Goal: Entertainment & Leisure: Consume media (video, audio)

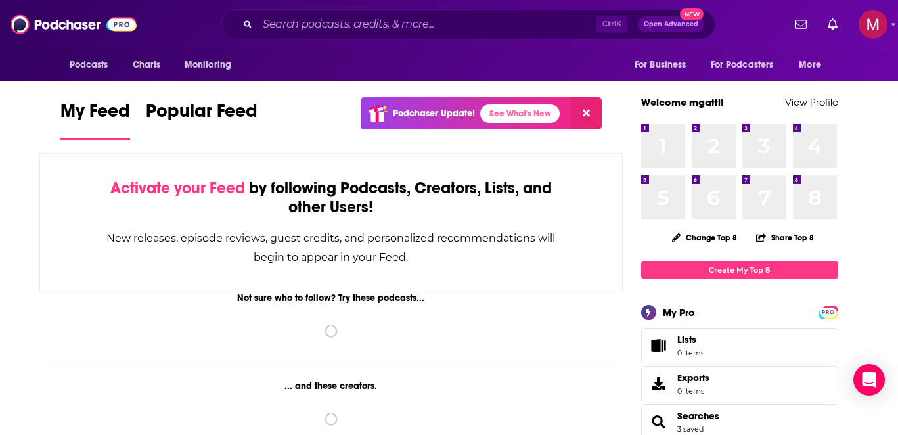
click at [585, 114] on icon at bounding box center [585, 113] width 7 height 7
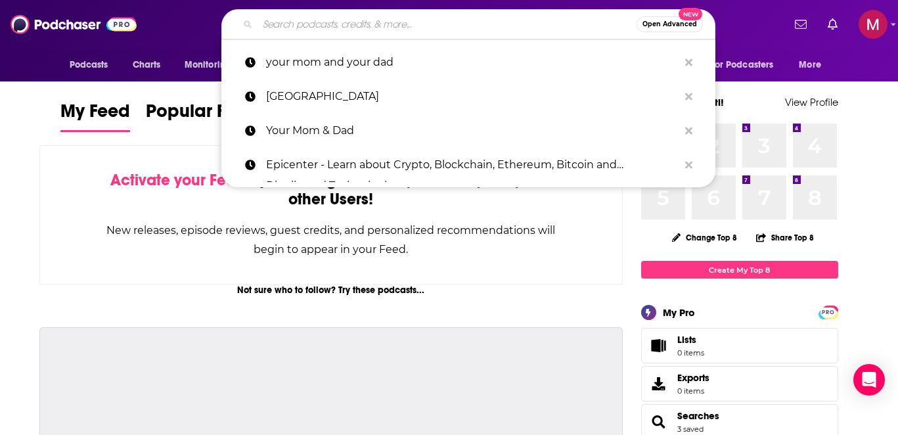
click at [475, 26] on input "Search podcasts, credits, & more..." at bounding box center [446, 24] width 379 height 21
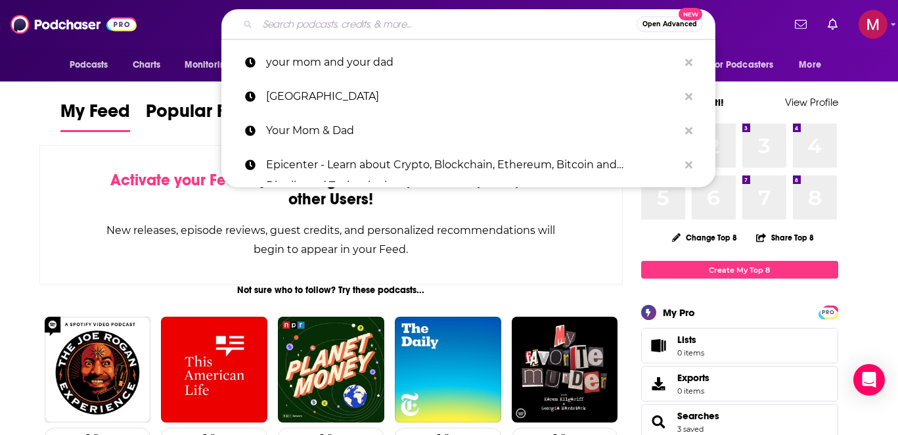
click at [649, 27] on span "Open Advanced" at bounding box center [669, 24] width 55 height 7
click at [78, 26] on img at bounding box center [74, 24] width 126 height 25
click at [107, 66] on span "Podcasts" at bounding box center [89, 65] width 39 height 18
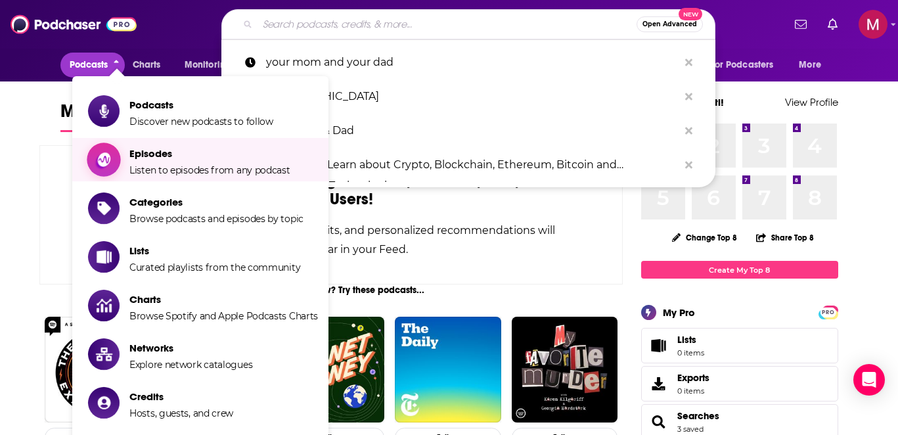
click at [172, 146] on span "Episodes Listen to episodes from any podcast" at bounding box center [209, 159] width 161 height 33
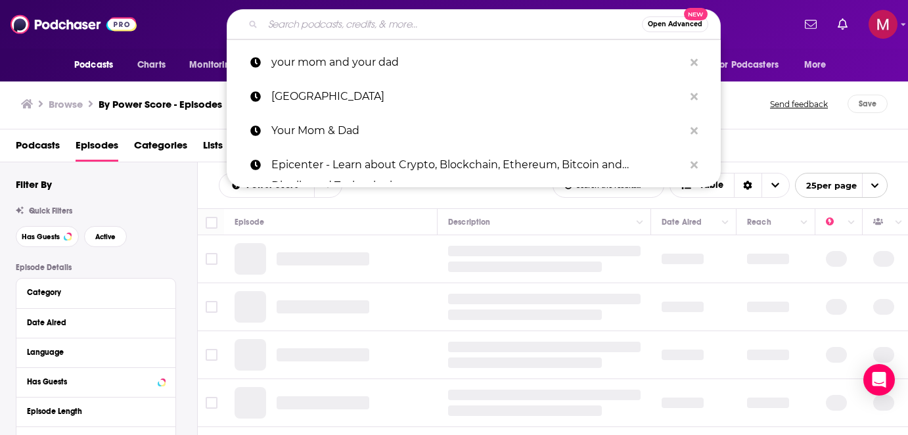
click at [764, 129] on div "Browse By Power Score - Episodes Send feedback Save" at bounding box center [454, 104] width 908 height 51
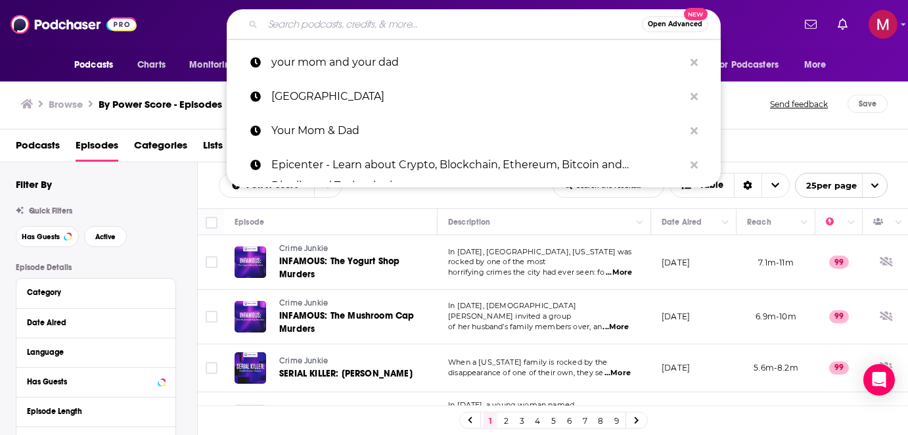
click at [685, 24] on span "Open Advanced" at bounding box center [674, 24] width 55 height 7
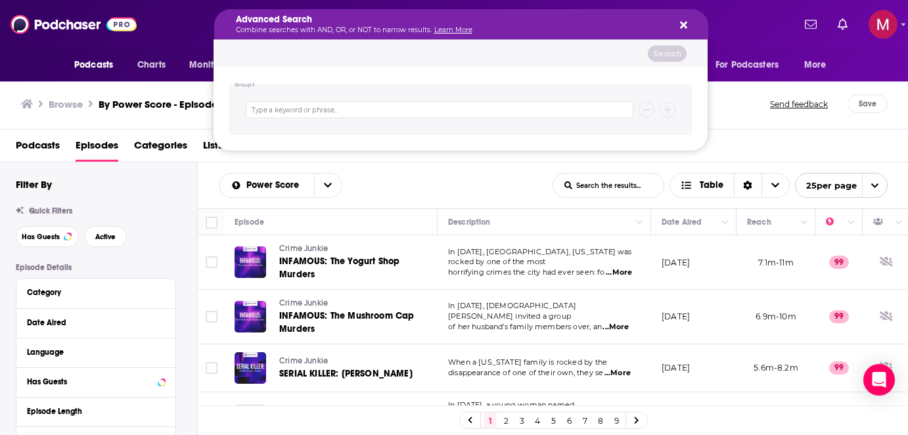
click at [684, 23] on icon "Search podcasts, credits, & more..." at bounding box center [683, 25] width 7 height 7
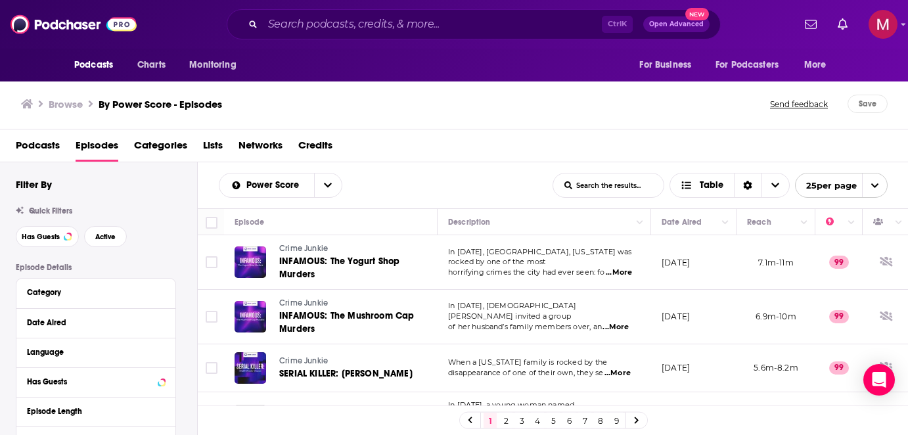
click at [878, 188] on icon "open menu" at bounding box center [874, 185] width 9 height 9
click at [407, 172] on div "Power Score List Search Input Search the results... Table List Search Input Sea…" at bounding box center [553, 185] width 711 height 46
click at [345, 187] on div "Power Score List Search Input Search the results... Table" at bounding box center [386, 185] width 334 height 25
click at [335, 184] on button "open menu" at bounding box center [328, 185] width 28 height 24
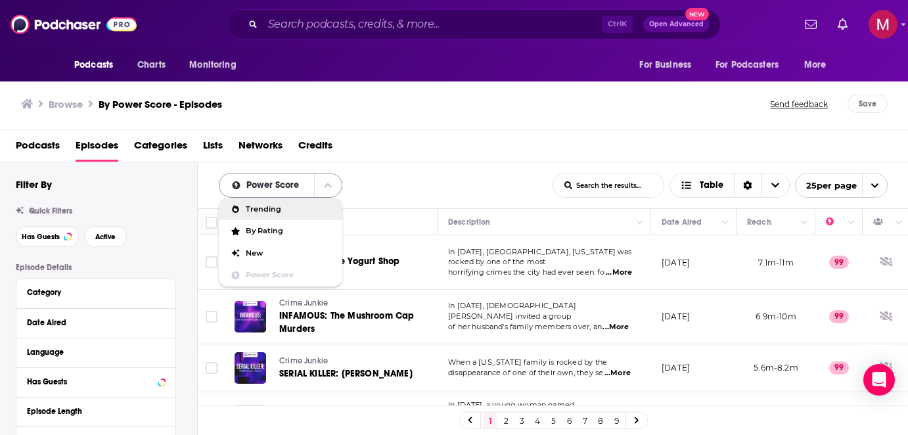
click at [255, 186] on span "Power Score" at bounding box center [274, 185] width 57 height 9
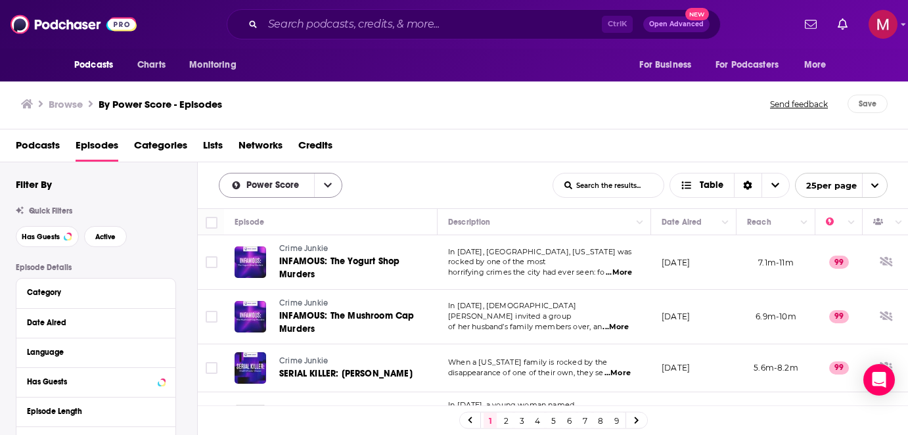
click at [290, 182] on span "Power Score" at bounding box center [274, 185] width 57 height 9
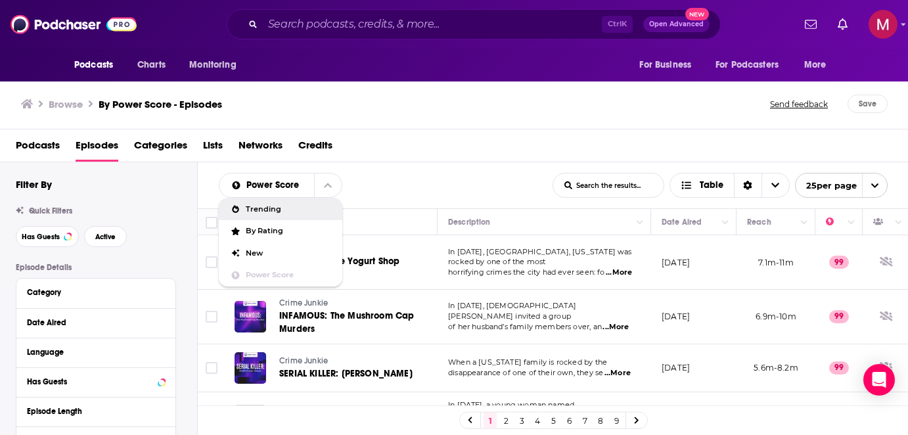
click at [468, 159] on div "Podcasts Episodes Categories Lists Networks Credits" at bounding box center [457, 148] width 882 height 27
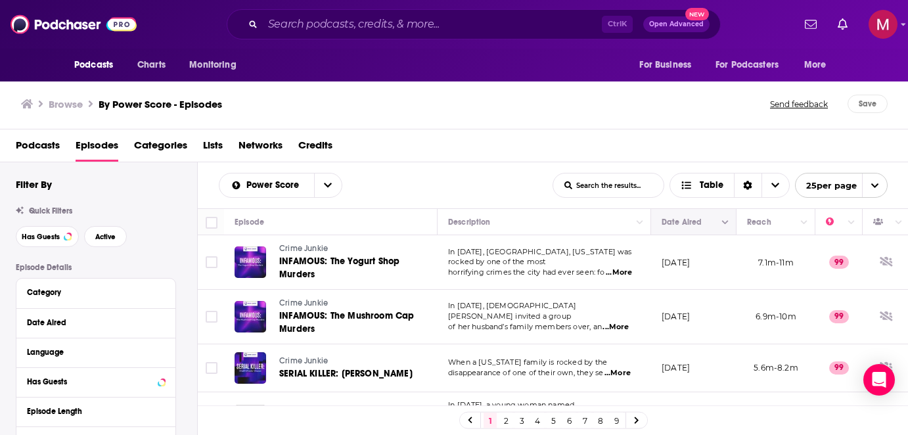
click at [724, 225] on icon "Column Actions" at bounding box center [725, 223] width 7 height 8
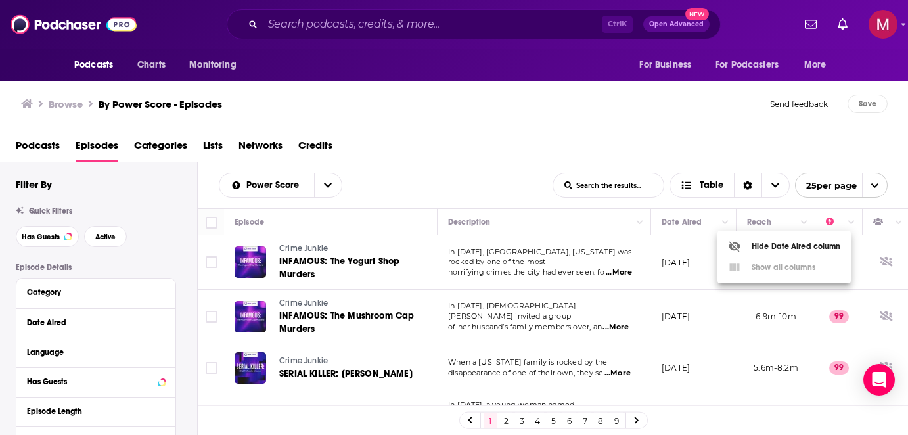
click at [625, 176] on div at bounding box center [454, 217] width 908 height 435
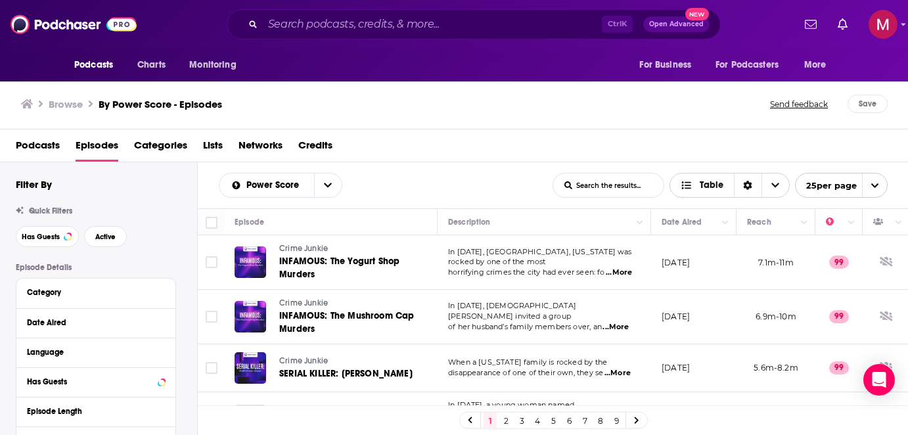
click at [747, 186] on icon "Sort Direction" at bounding box center [747, 185] width 9 height 9
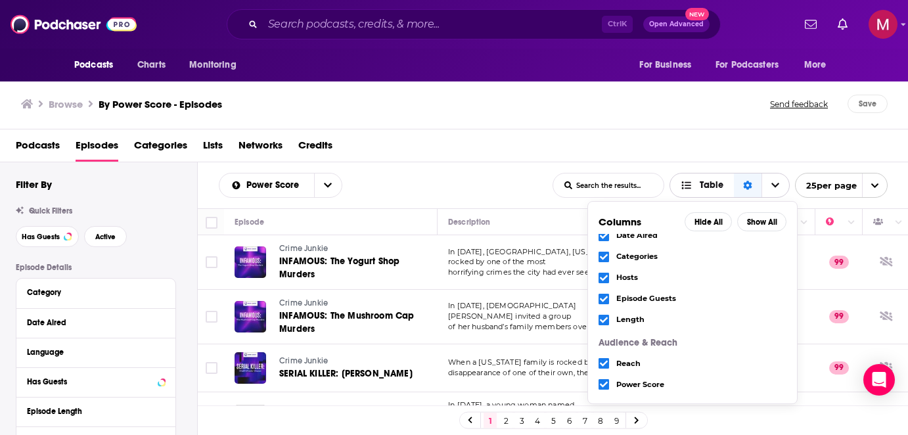
scroll to position [77, 0]
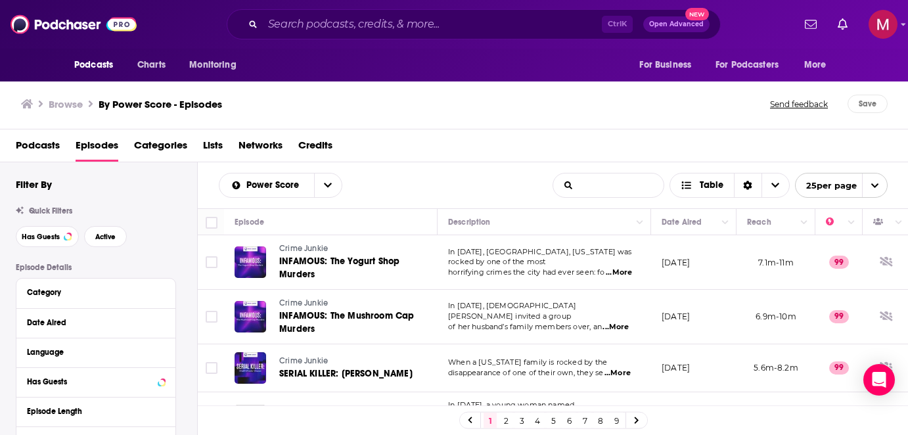
click at [623, 184] on input "List Search Input" at bounding box center [608, 185] width 110 height 24
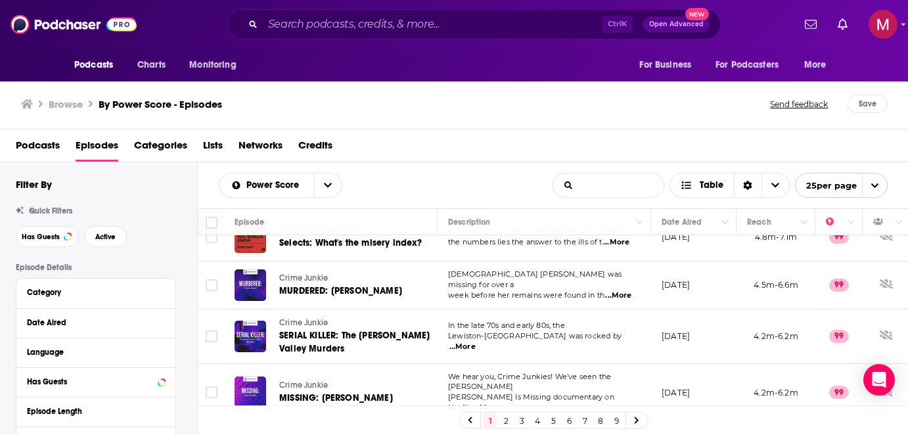
scroll to position [0, 0]
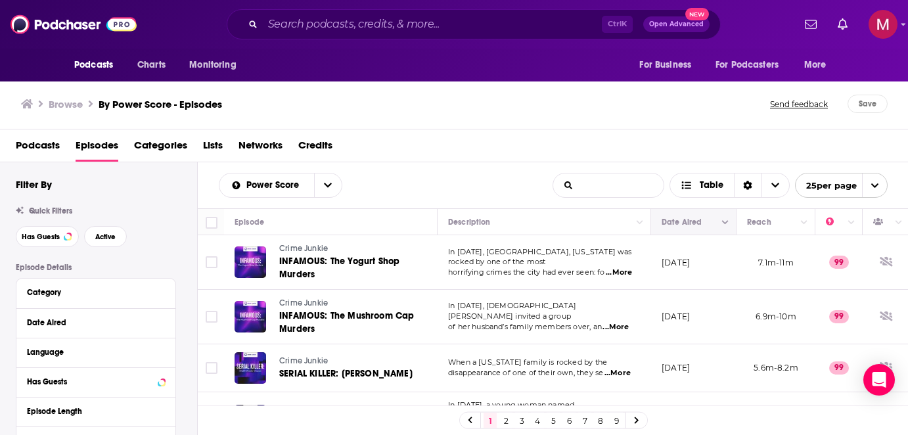
click at [727, 222] on icon "Column Actions" at bounding box center [725, 223] width 7 height 4
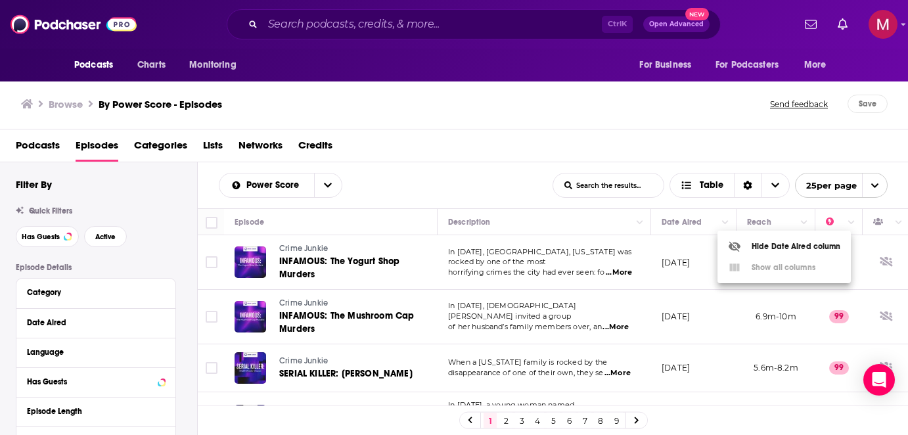
click at [868, 185] on div at bounding box center [454, 217] width 908 height 435
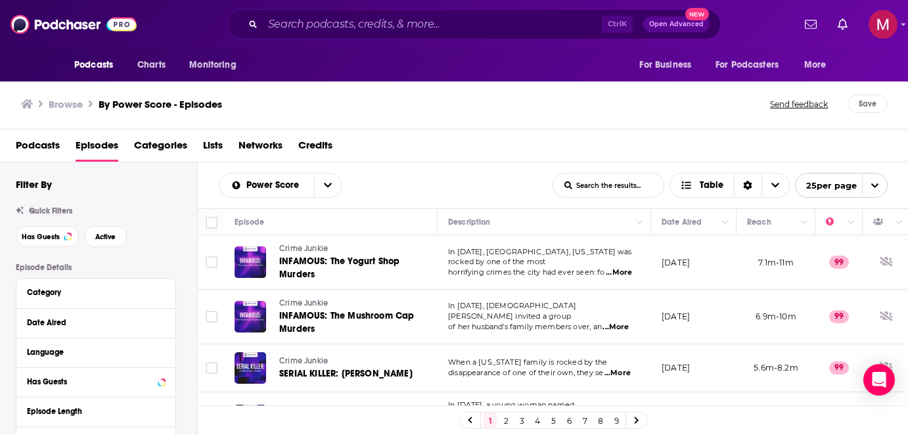
click at [868, 185] on span "open menu" at bounding box center [874, 185] width 25 height 24
click at [288, 179] on div "Power Score" at bounding box center [280, 185] width 123 height 25
click at [311, 188] on span "Power Score" at bounding box center [266, 185] width 95 height 9
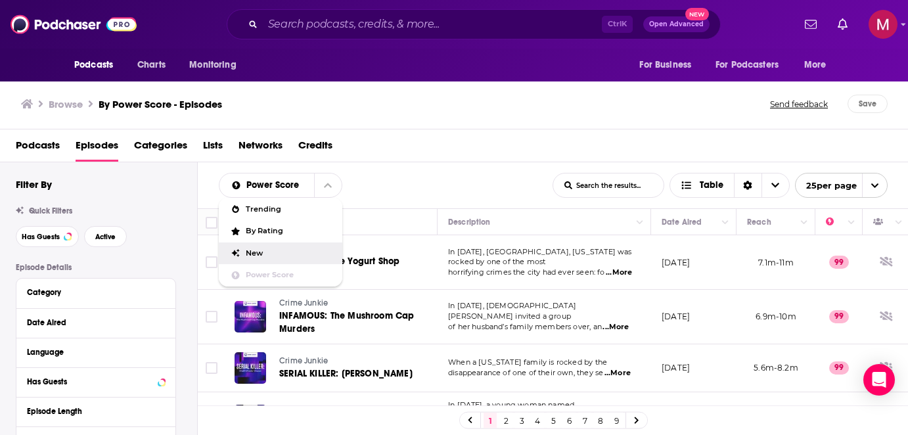
click at [275, 251] on span "New" at bounding box center [289, 253] width 86 height 7
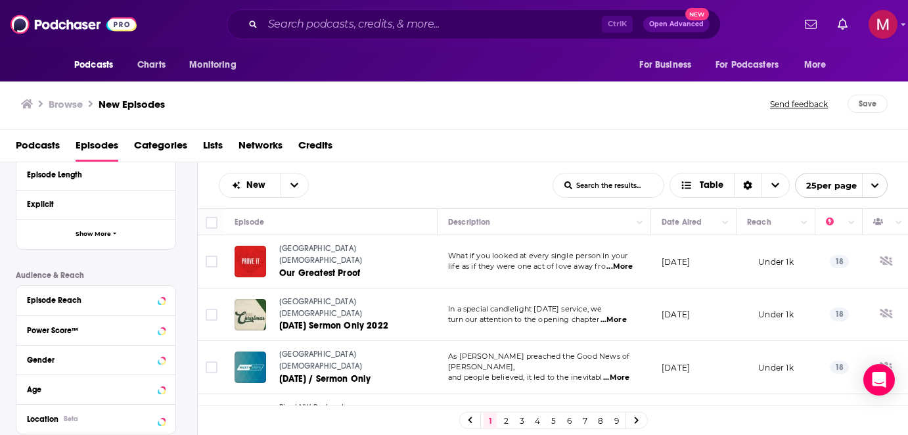
scroll to position [79, 0]
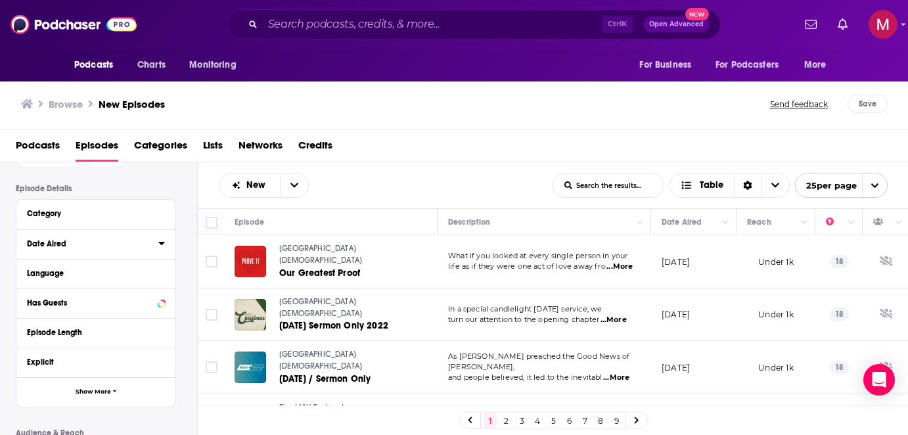
click at [164, 246] on icon at bounding box center [161, 243] width 7 height 11
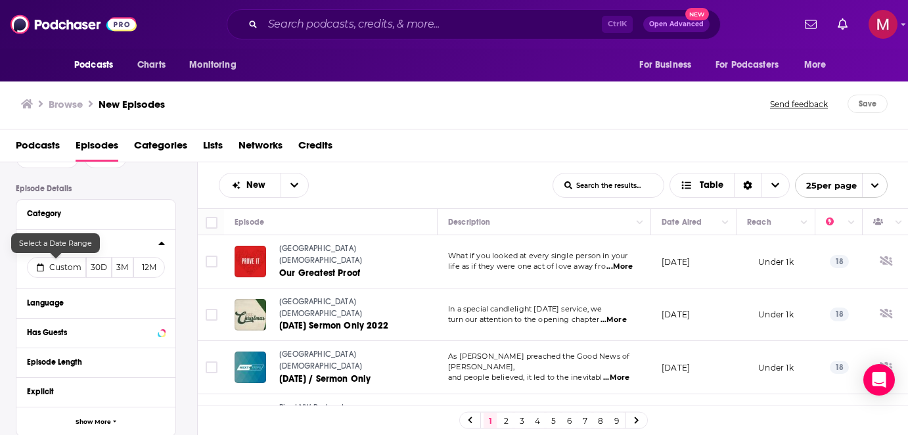
click at [66, 270] on span "Custom" at bounding box center [65, 267] width 32 height 10
select select "7"
select select "2025"
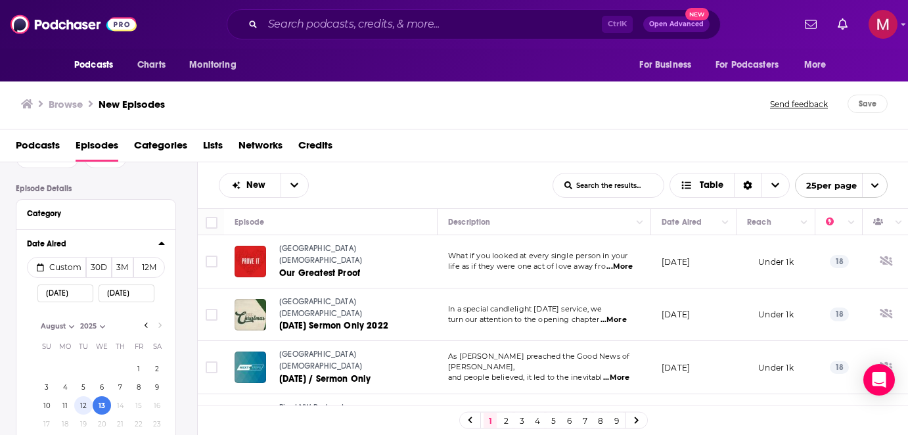
click at [83, 405] on button "12" at bounding box center [83, 405] width 18 height 18
type input "[DATE]"
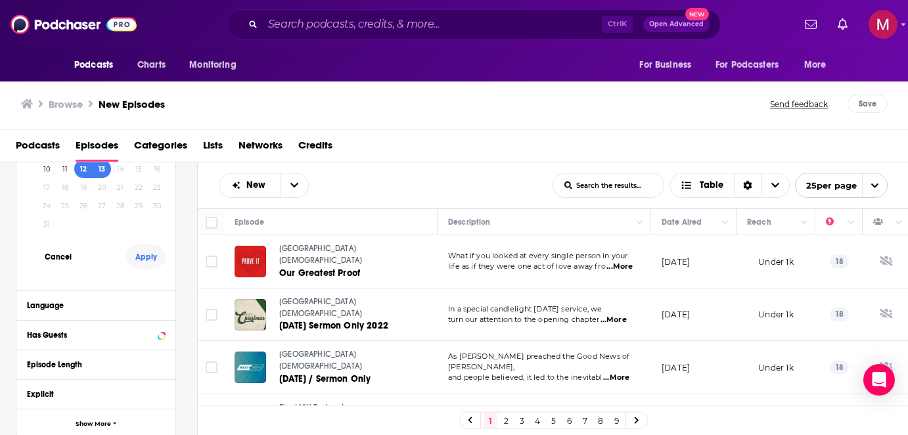
click at [152, 261] on button "Apply" at bounding box center [145, 256] width 39 height 24
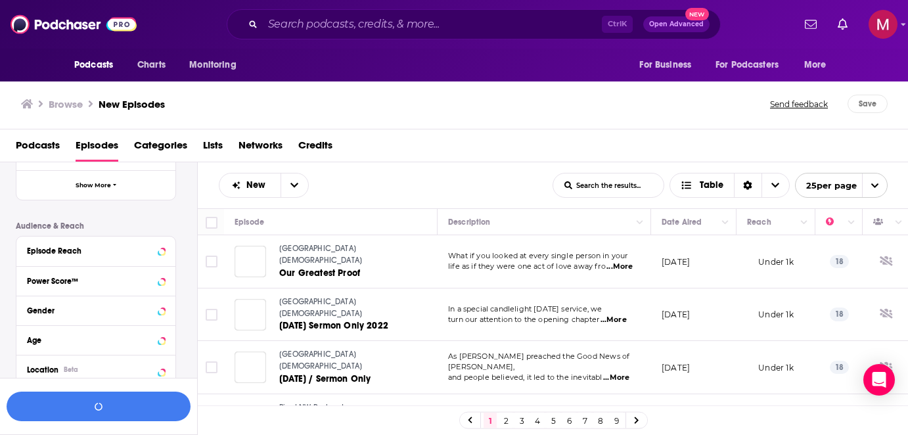
scroll to position [351, 0]
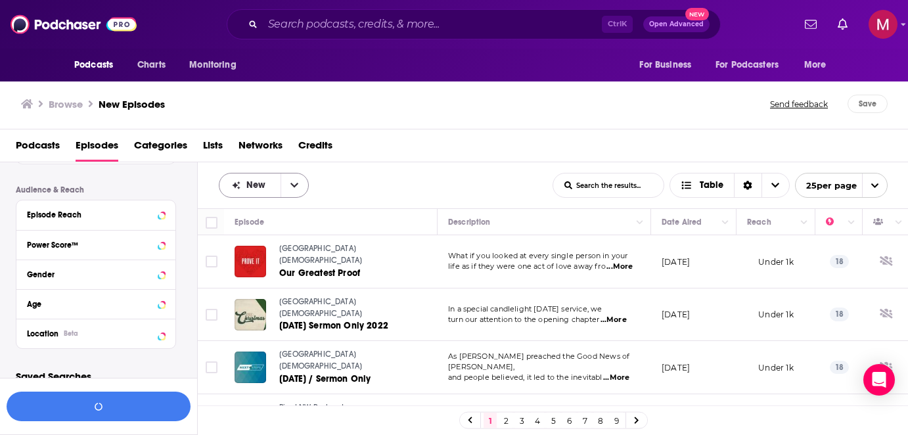
click at [296, 189] on icon "open menu" at bounding box center [294, 185] width 8 height 9
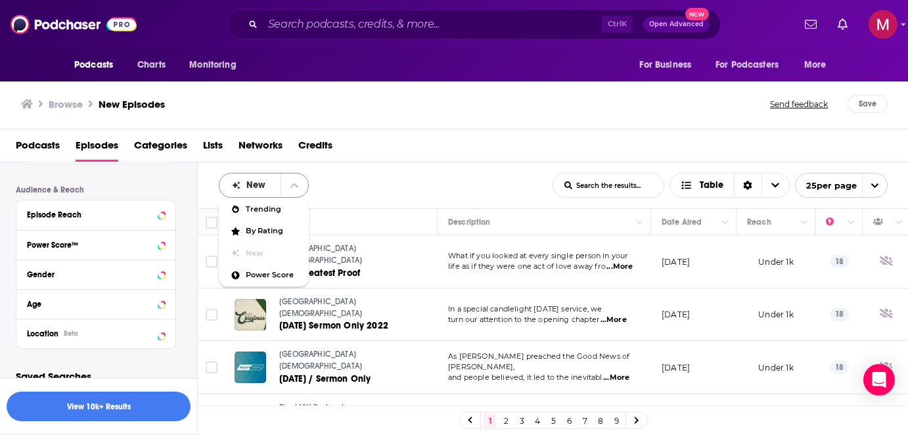
click at [270, 180] on div "New" at bounding box center [264, 185] width 90 height 25
click at [267, 271] on span "Power Score" at bounding box center [272, 274] width 53 height 7
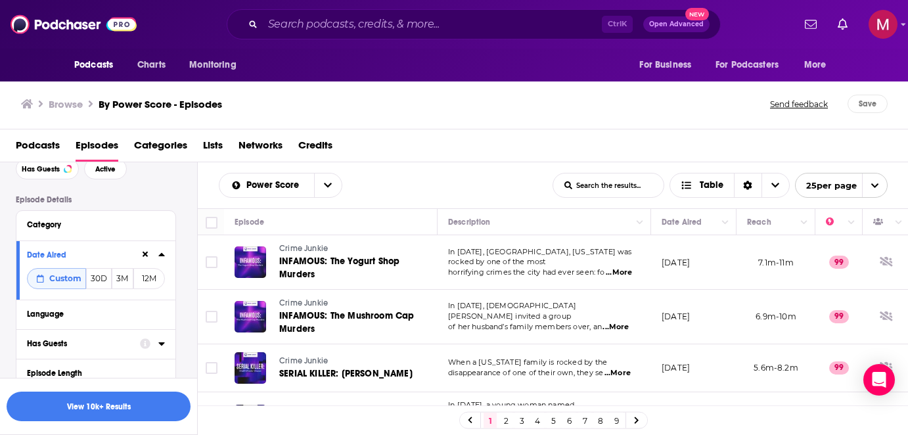
scroll to position [36, 0]
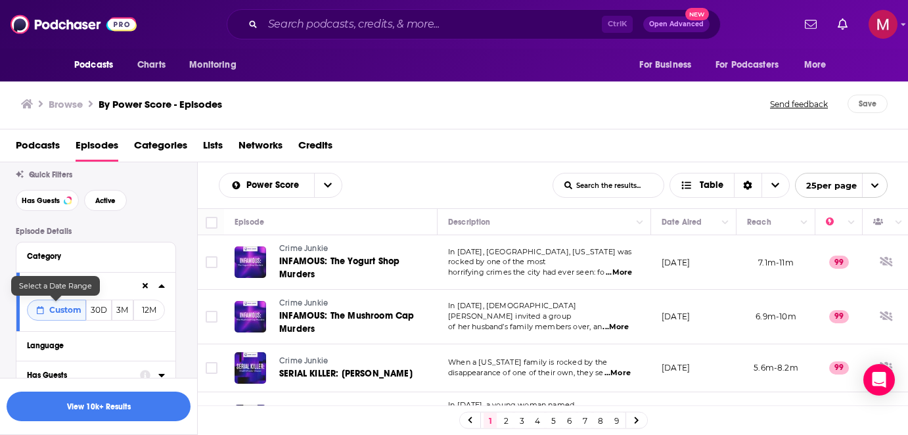
click at [69, 309] on span "Custom" at bounding box center [65, 310] width 32 height 10
select select "7"
select select "2025"
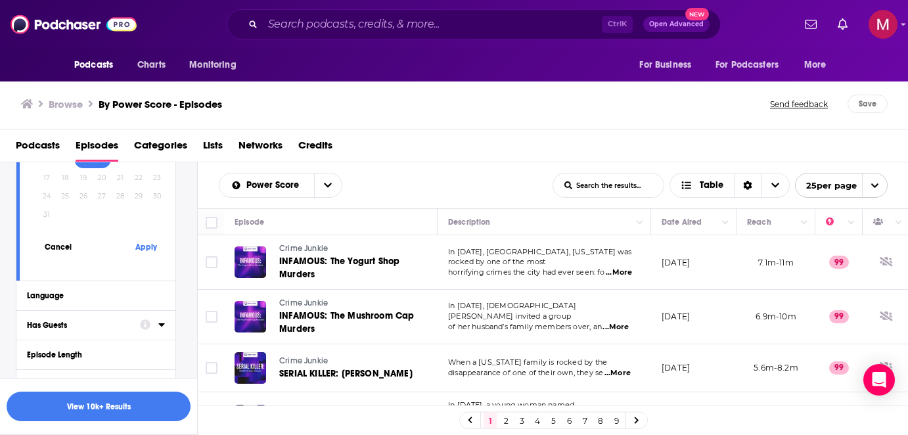
scroll to position [351, 0]
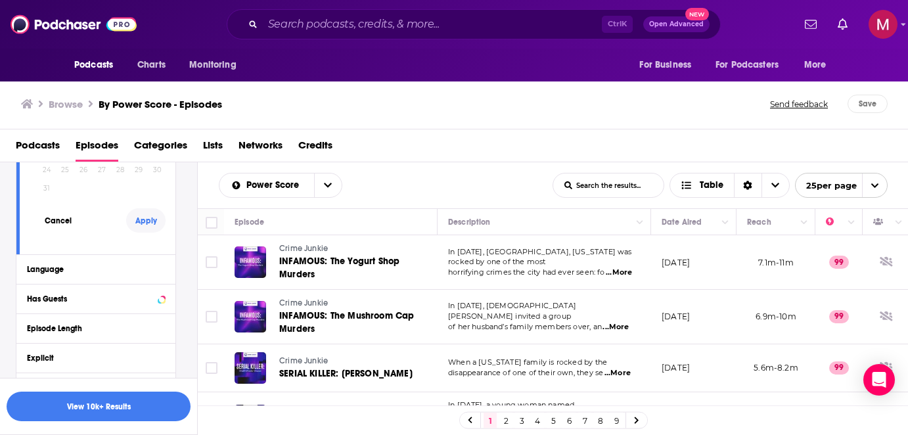
click at [140, 220] on button "Apply" at bounding box center [145, 220] width 39 height 24
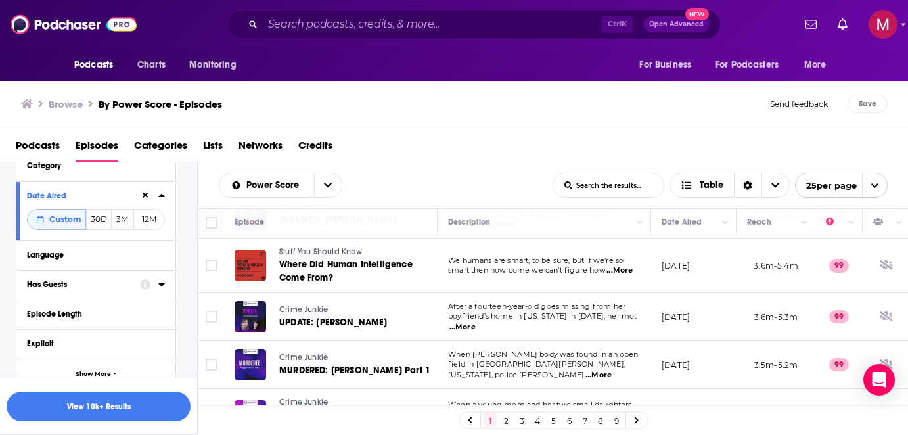
scroll to position [48, 0]
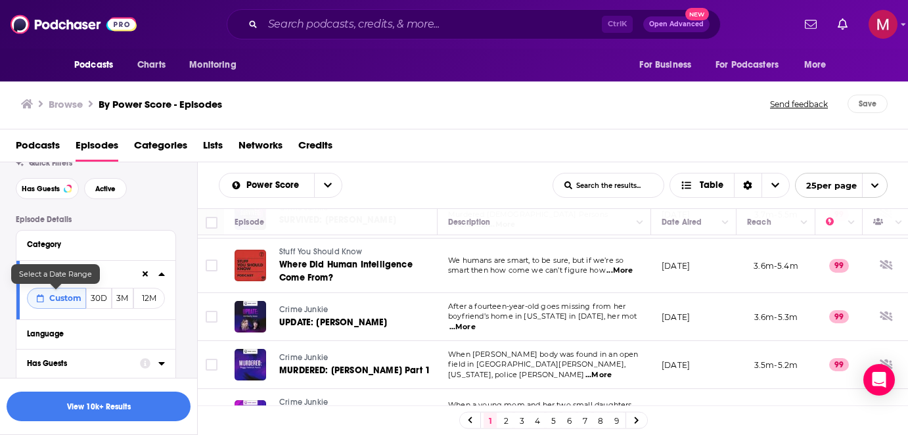
click at [48, 305] on button "Custom" at bounding box center [56, 298] width 59 height 21
select select "7"
select select "2025"
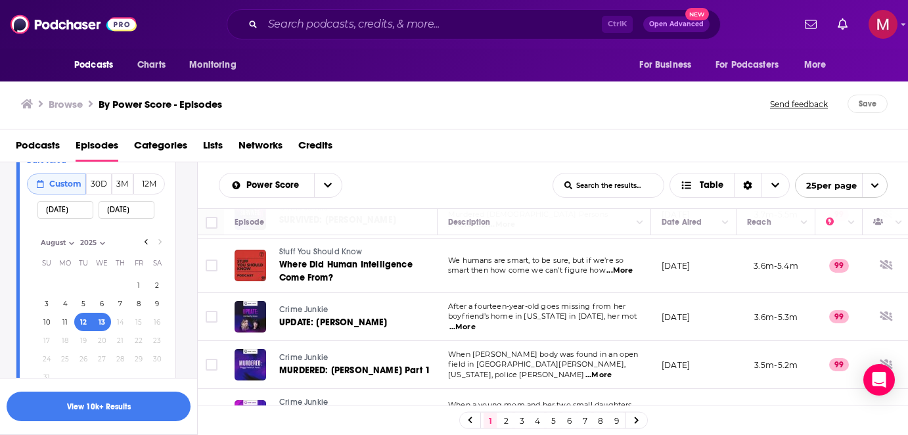
scroll to position [127, 0]
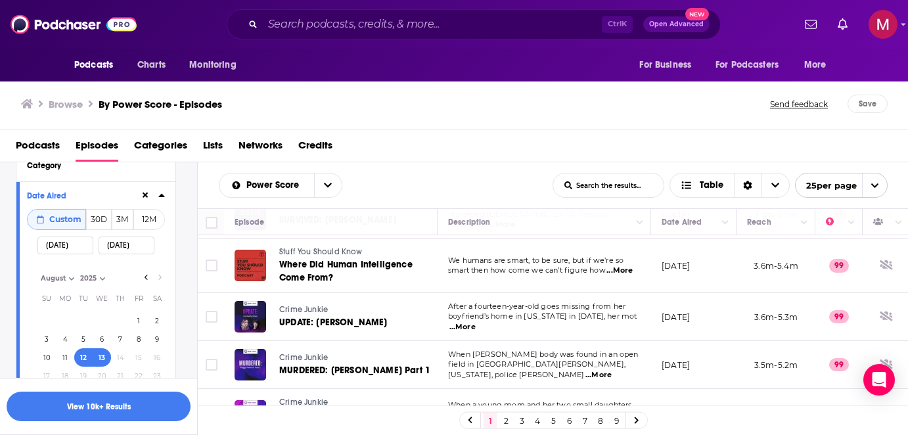
click at [143, 196] on icon at bounding box center [146, 195] width 6 height 6
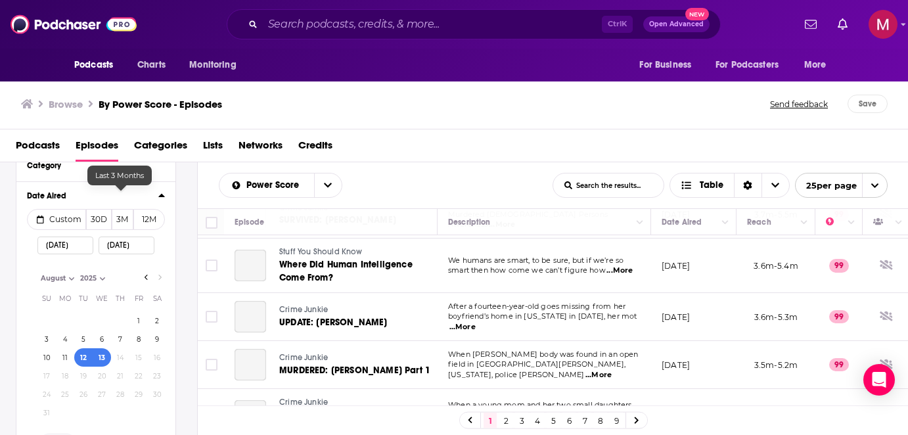
scroll to position [206, 0]
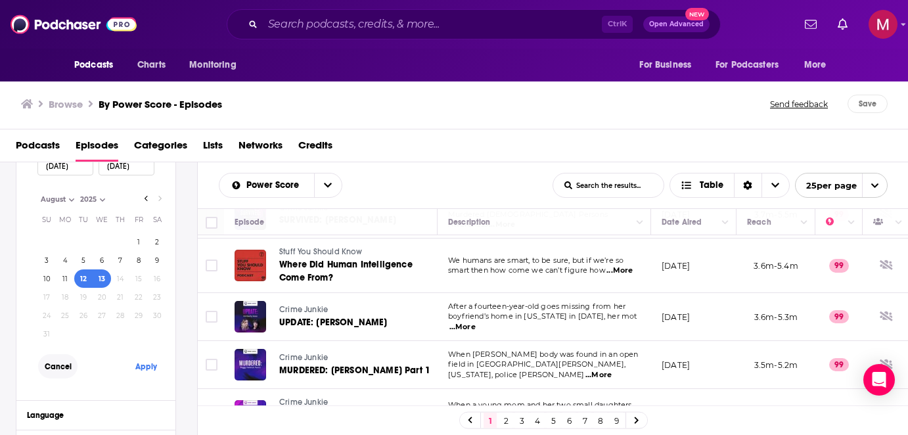
click at [62, 371] on button "Cancel" at bounding box center [57, 366] width 39 height 24
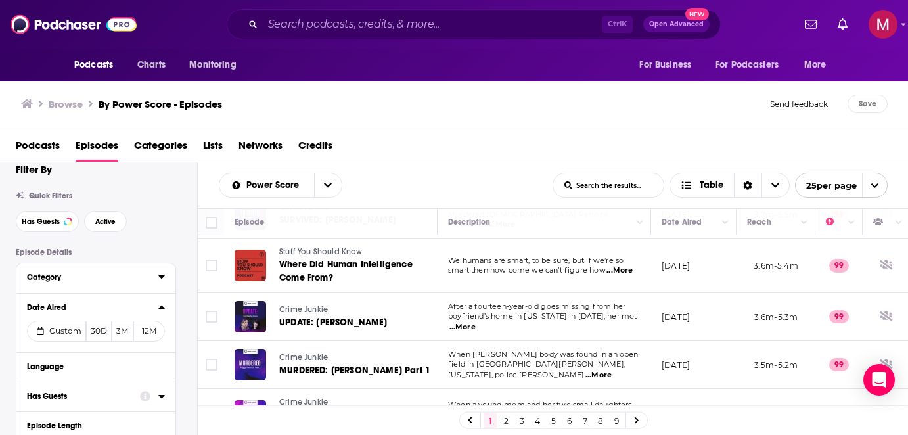
scroll to position [0, 0]
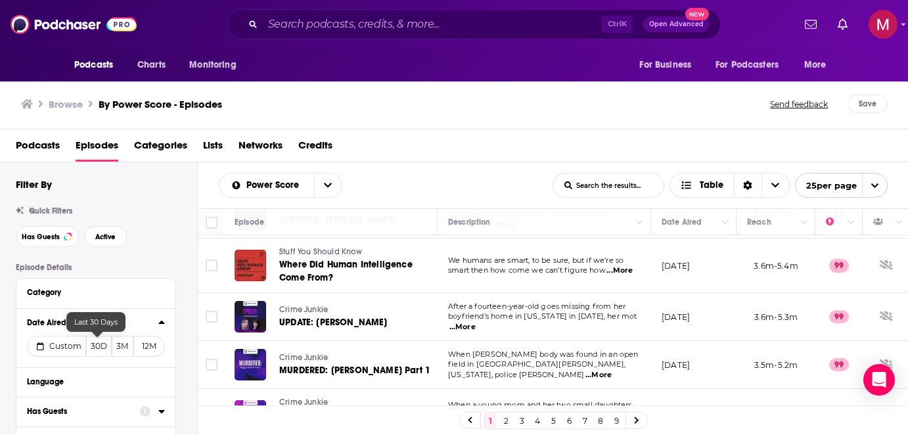
click at [93, 347] on button "30D" at bounding box center [99, 346] width 26 height 21
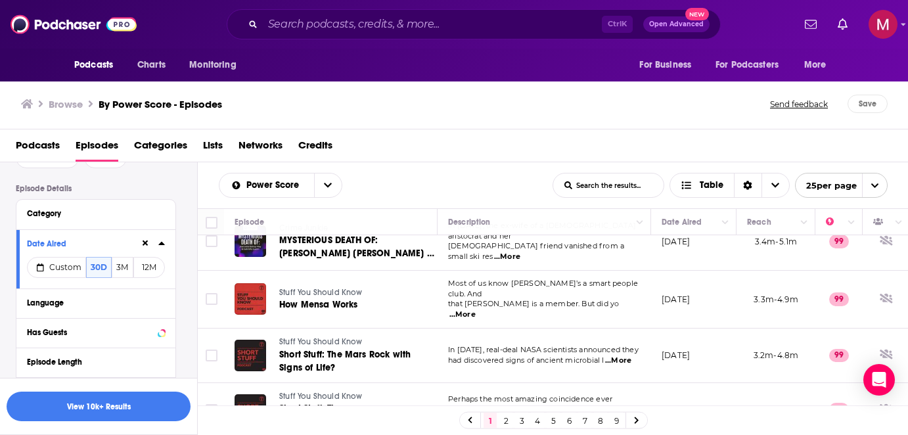
scroll to position [625, 0]
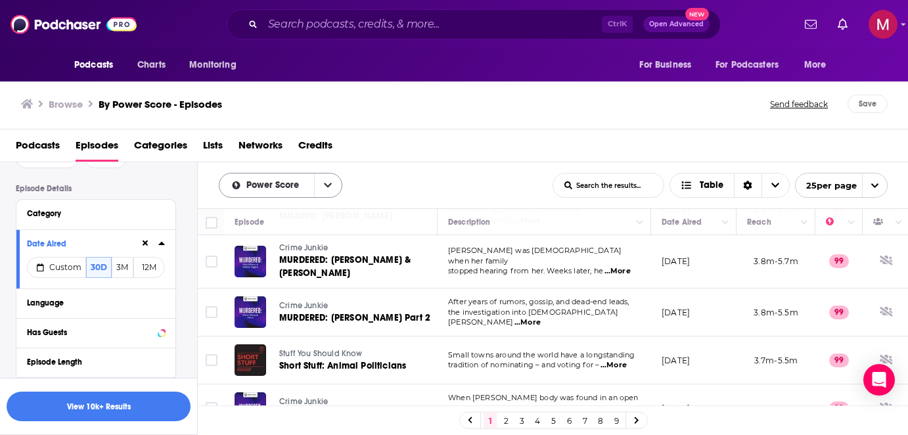
click at [330, 186] on icon "open menu" at bounding box center [328, 185] width 8 height 9
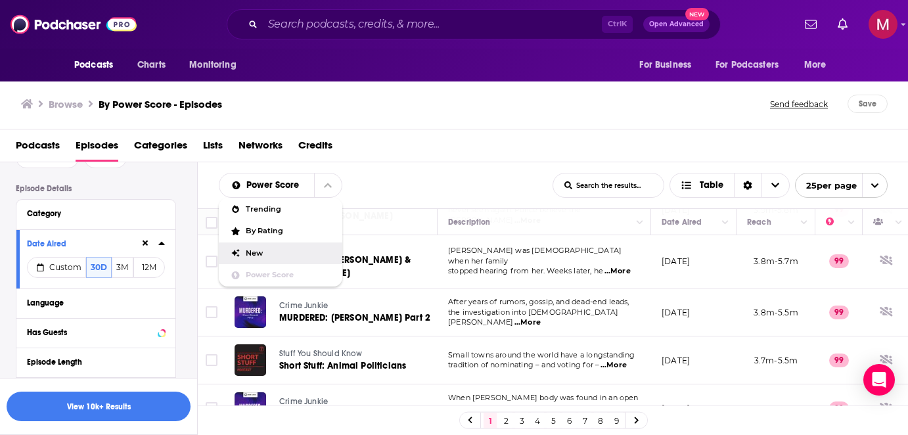
click at [278, 252] on span "New" at bounding box center [289, 253] width 86 height 7
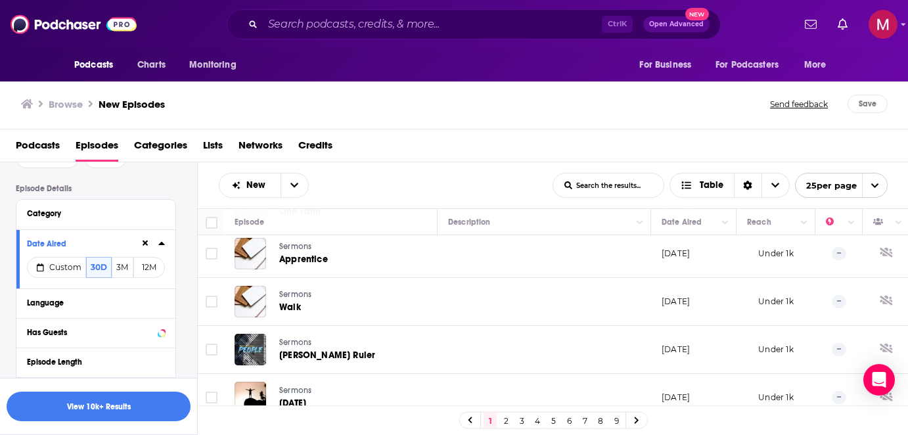
scroll to position [1040, 0]
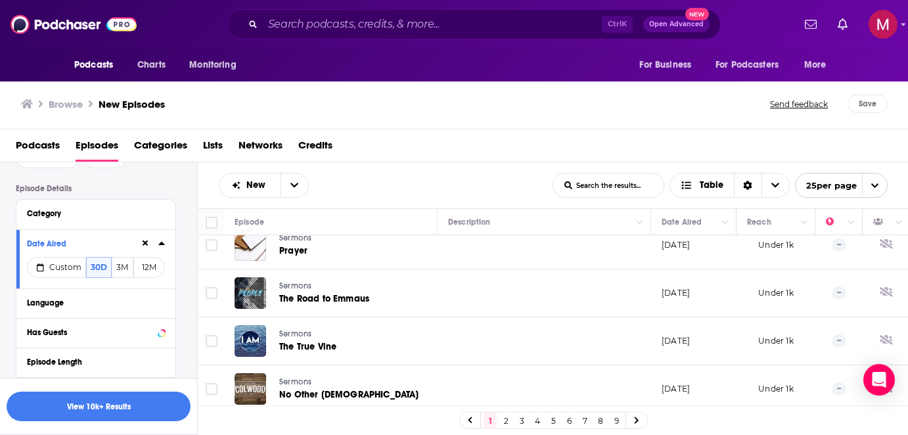
click at [505, 418] on link "2" at bounding box center [505, 420] width 13 height 16
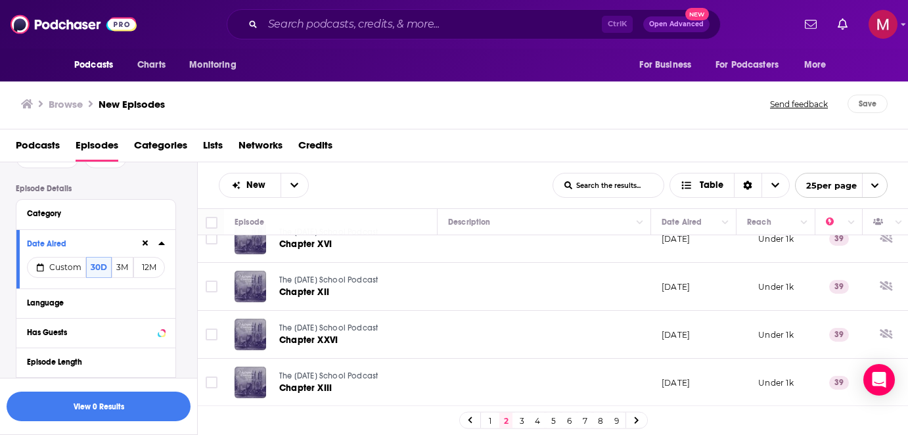
scroll to position [1040, 0]
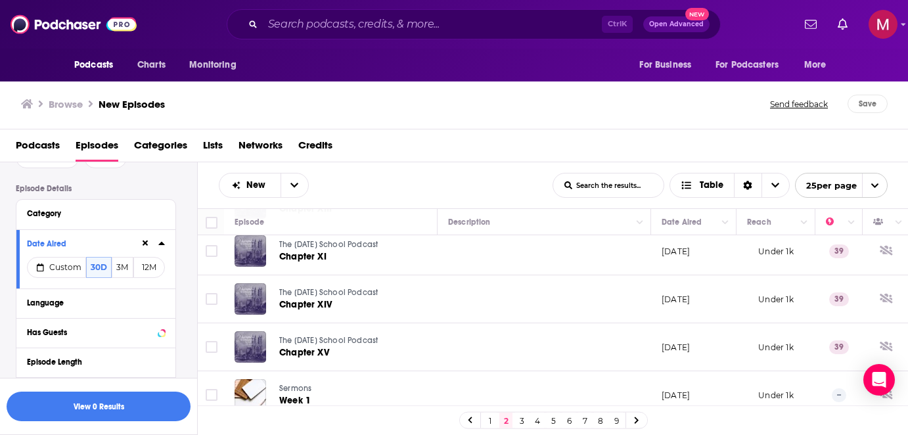
click at [517, 420] on link "3" at bounding box center [521, 420] width 13 height 16
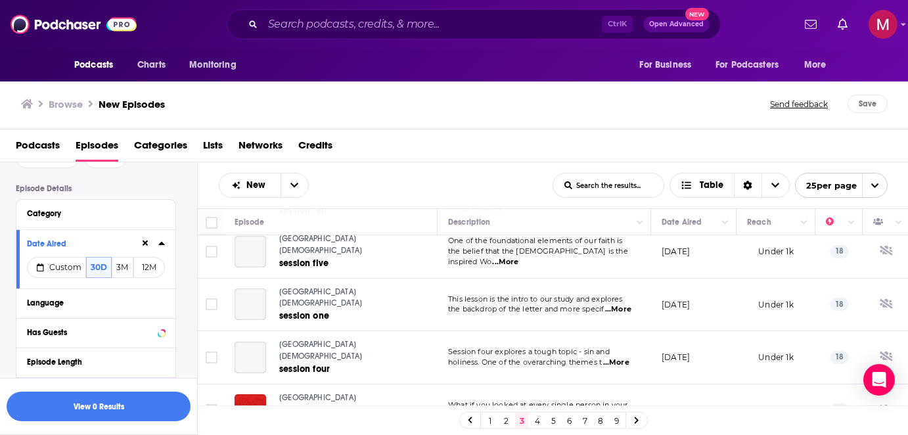
scroll to position [1027, 0]
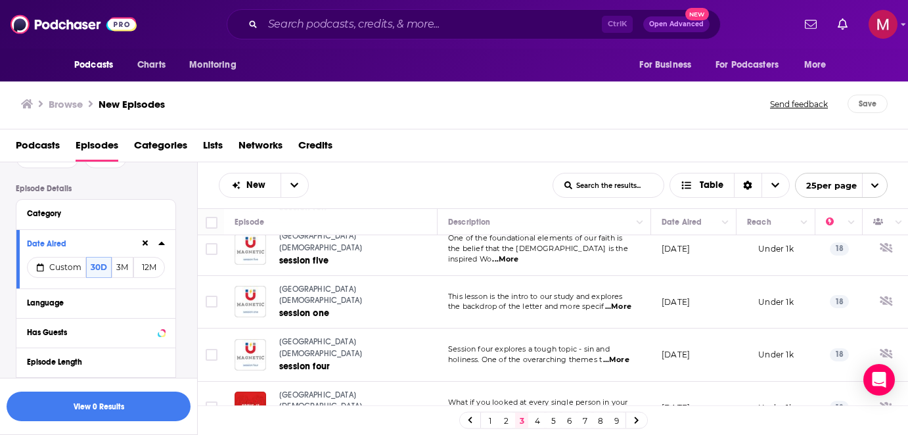
click at [538, 420] on link "4" at bounding box center [537, 420] width 13 height 16
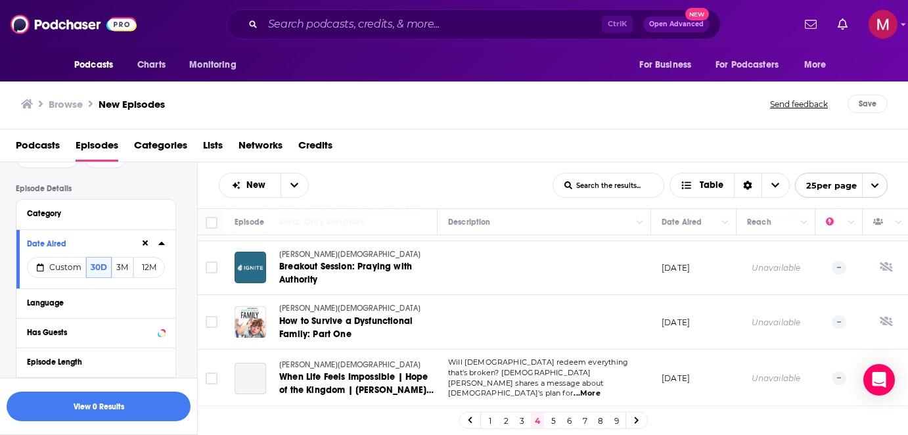
scroll to position [1066, 0]
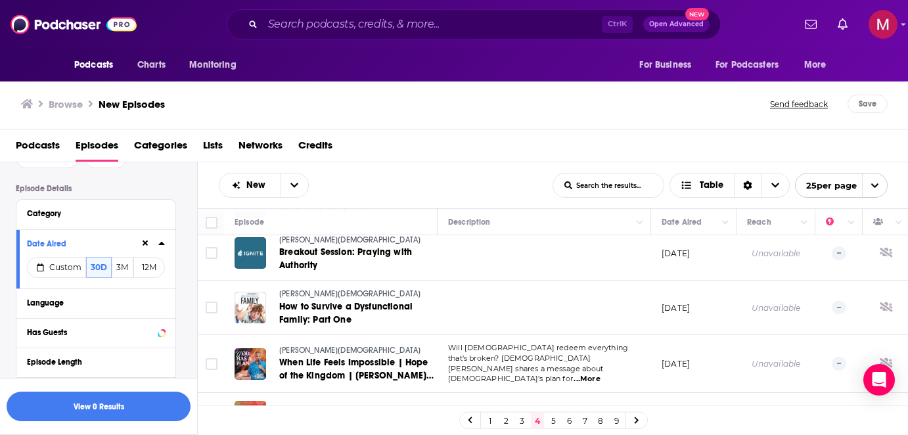
click at [558, 420] on link "5" at bounding box center [552, 420] width 13 height 16
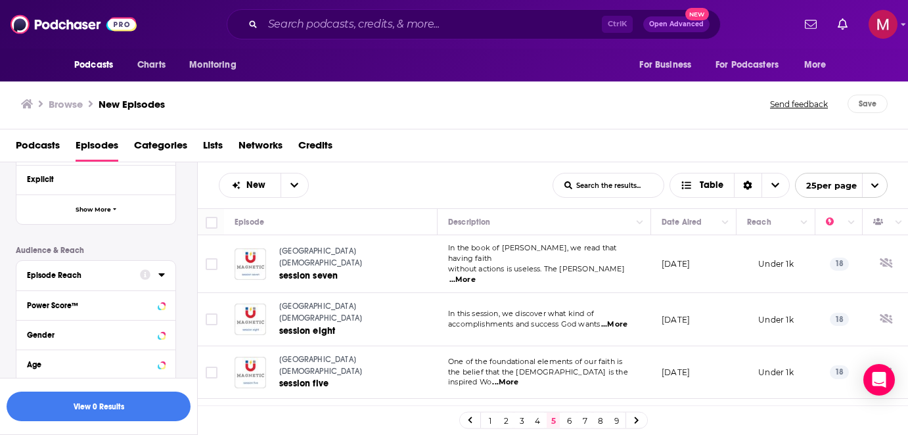
scroll to position [206, 0]
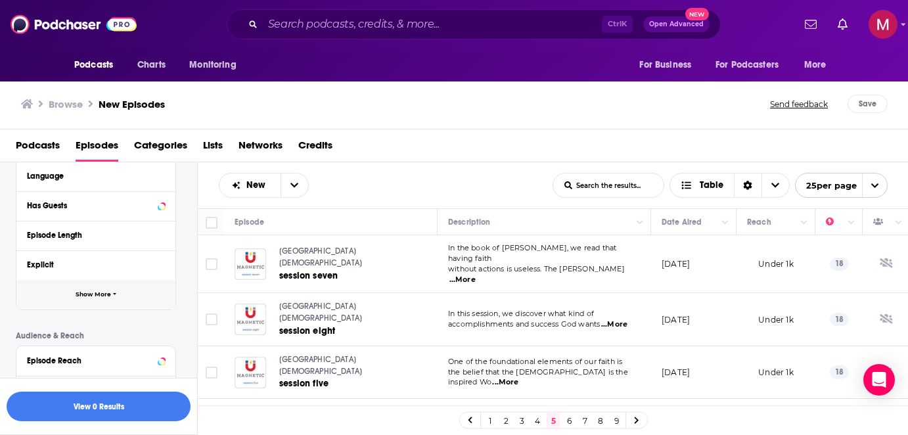
click at [86, 288] on button "Show More" at bounding box center [95, 295] width 159 height 30
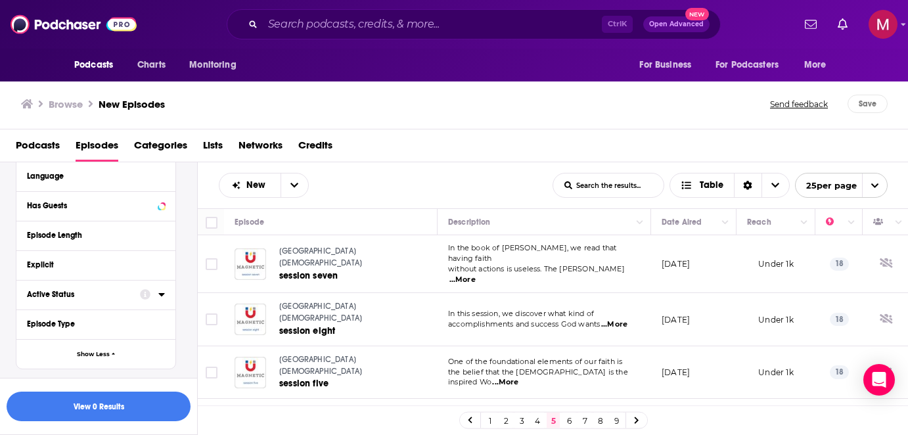
click at [158, 293] on div at bounding box center [152, 294] width 25 height 16
click at [63, 296] on div "Active Status" at bounding box center [79, 294] width 104 height 9
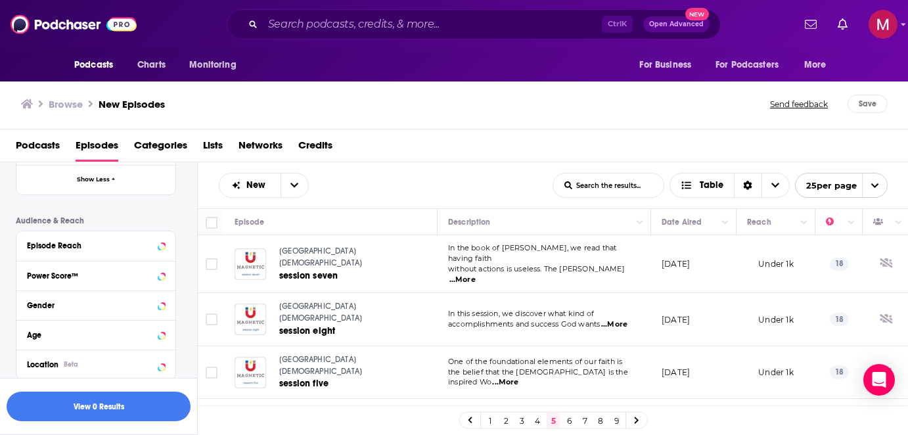
scroll to position [458, 0]
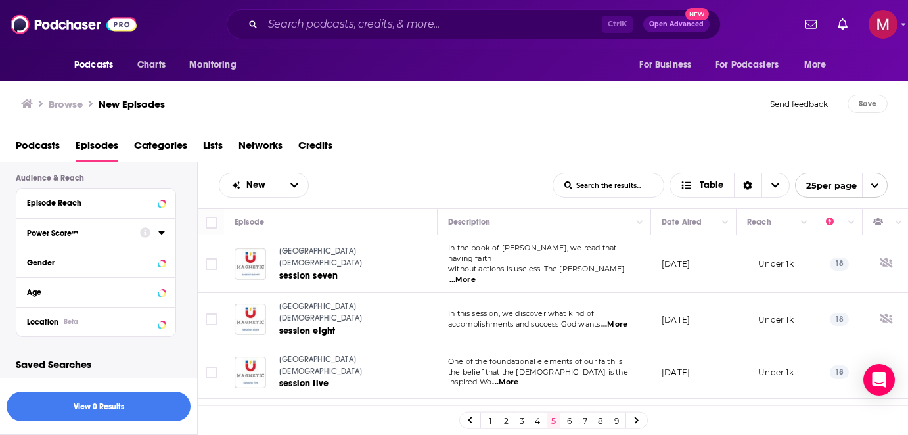
click at [68, 232] on div "Power Score™" at bounding box center [79, 233] width 104 height 9
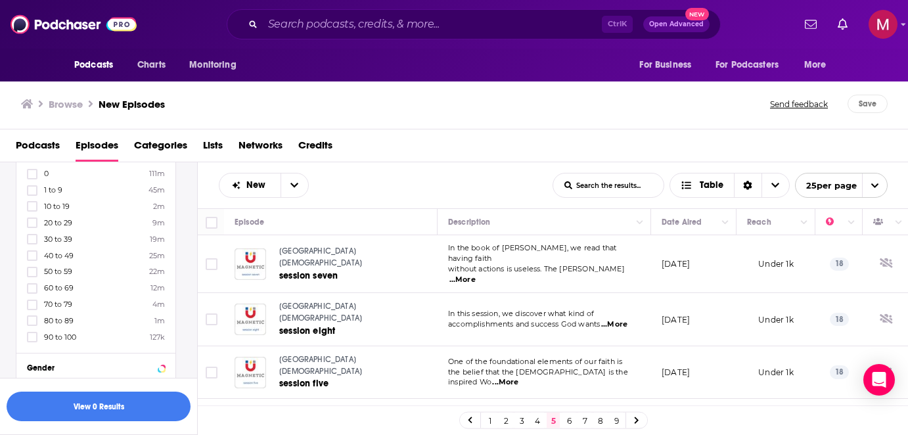
scroll to position [632, 0]
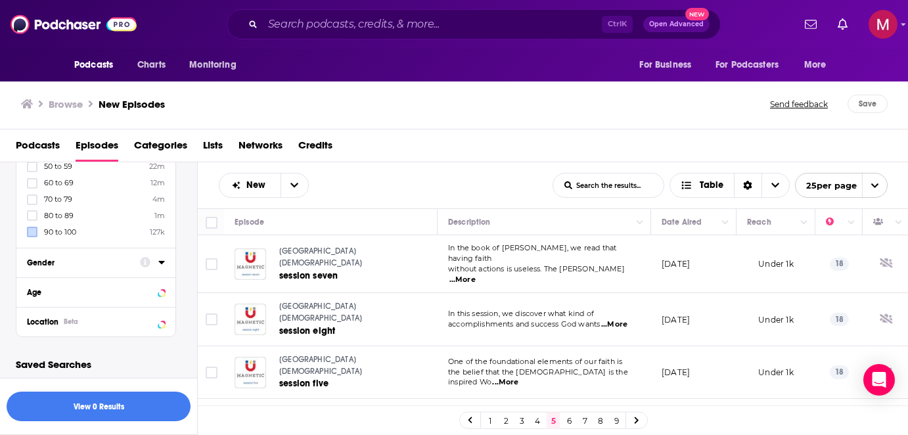
click at [33, 237] on label at bounding box center [32, 232] width 11 height 11
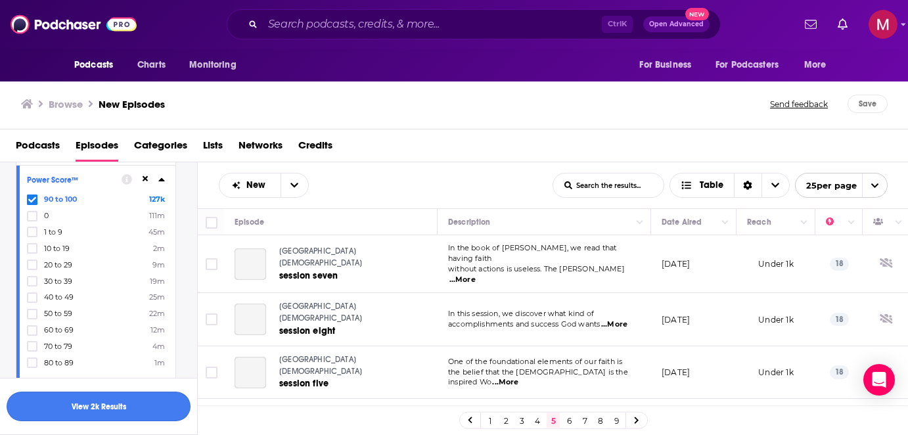
scroll to position [474, 0]
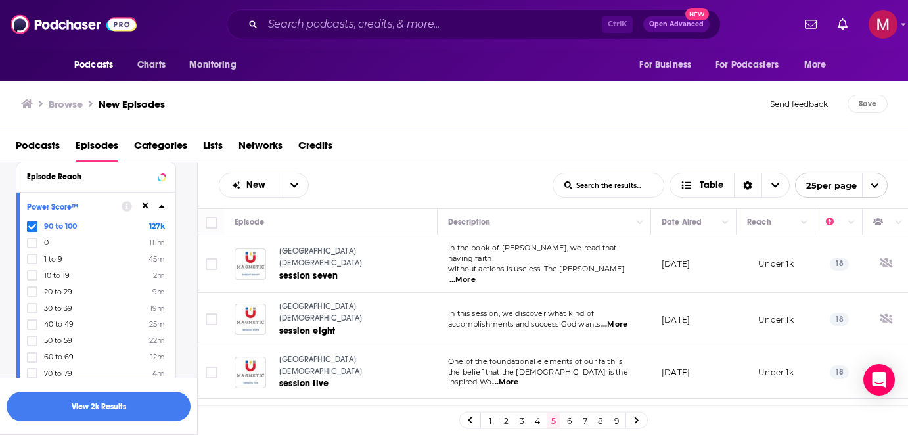
click at [491, 418] on link "1" at bounding box center [489, 420] width 13 height 16
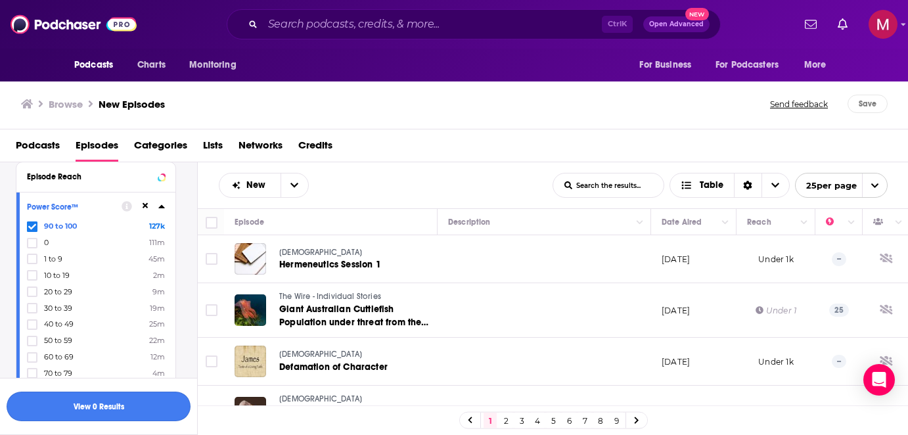
click at [98, 403] on button "View 0 Results" at bounding box center [99, 406] width 184 height 30
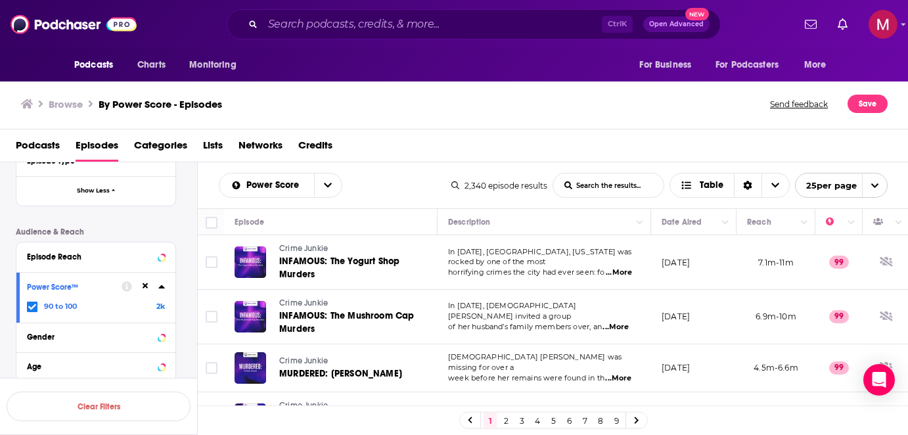
scroll to position [468, 0]
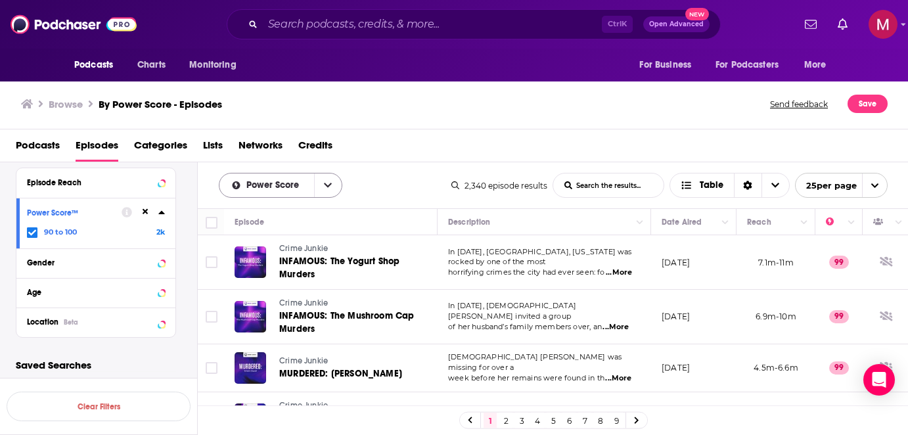
click at [318, 188] on button "open menu" at bounding box center [328, 185] width 28 height 24
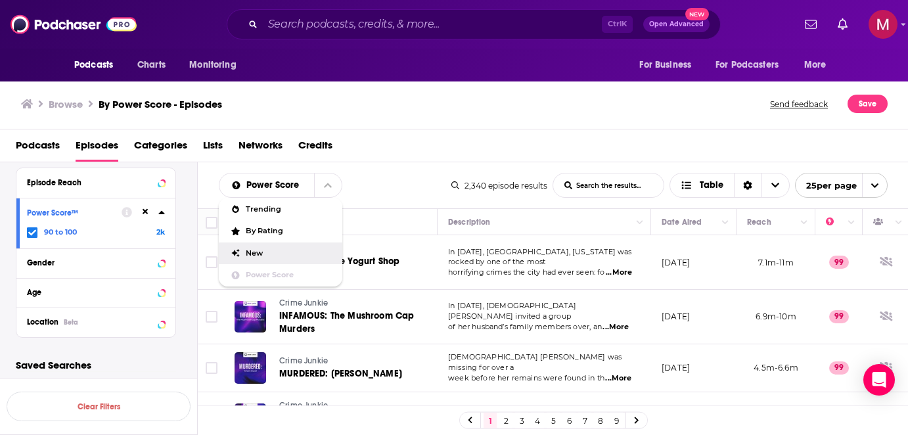
click at [270, 246] on div "New" at bounding box center [280, 253] width 123 height 22
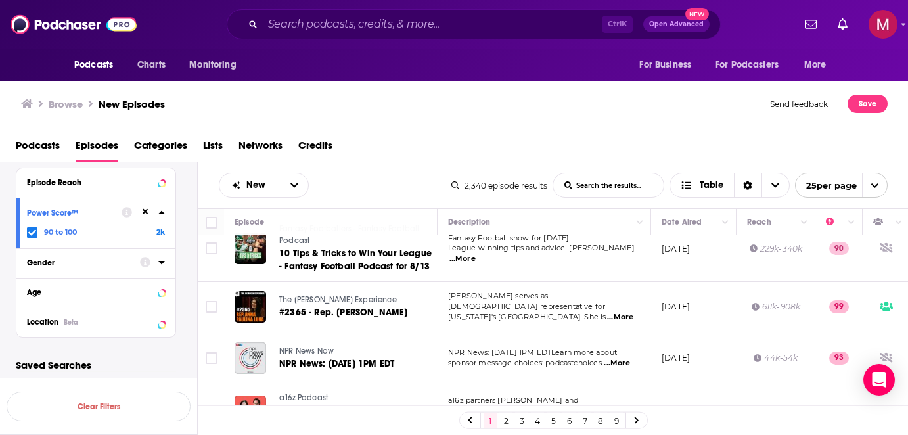
scroll to position [788, 0]
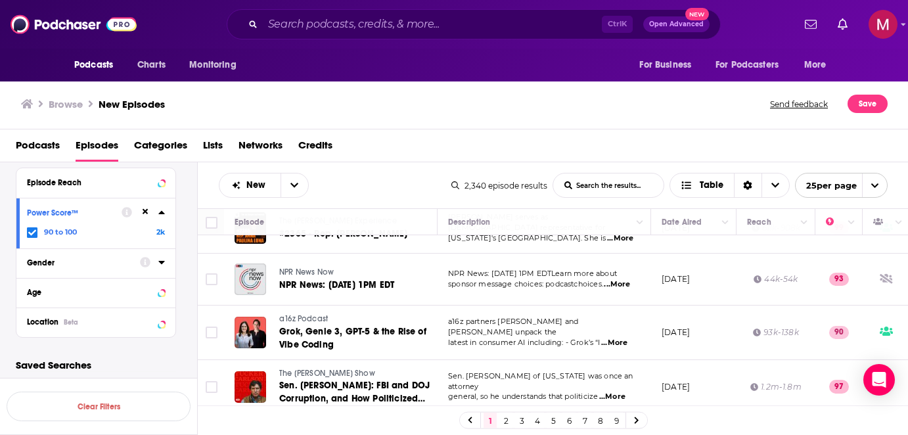
click at [452, 114] on div "Browse New Episodes Send feedback Save" at bounding box center [454, 104] width 908 height 51
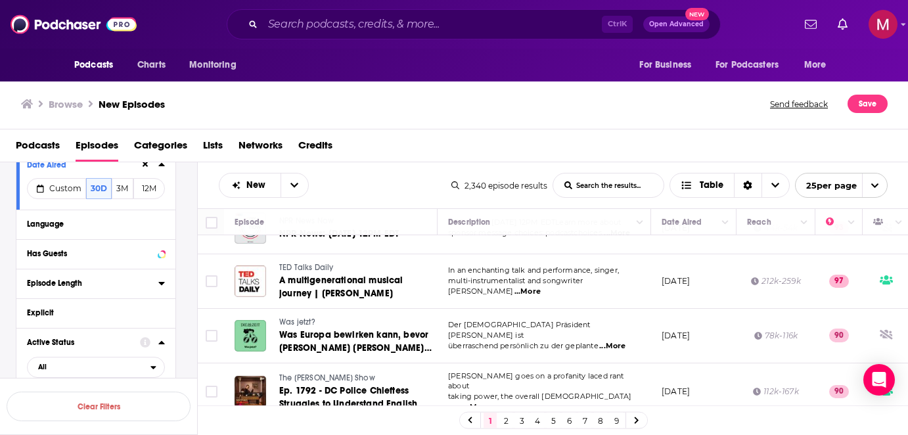
scroll to position [79, 0]
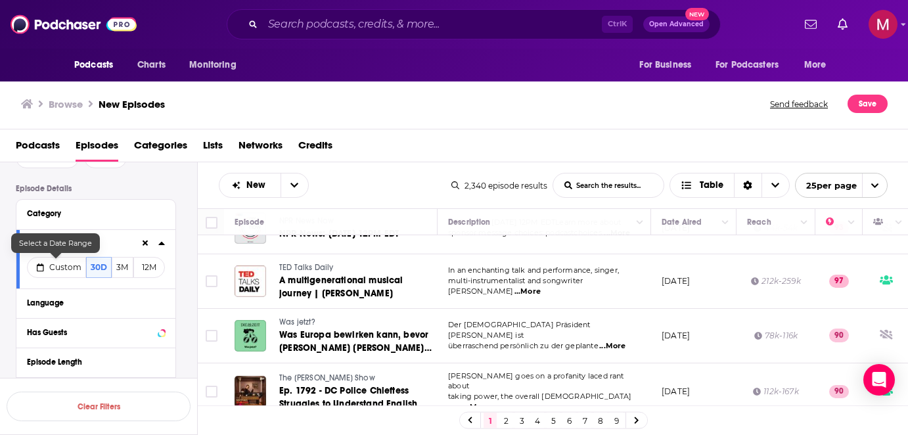
click at [76, 263] on span "Custom" at bounding box center [65, 267] width 32 height 10
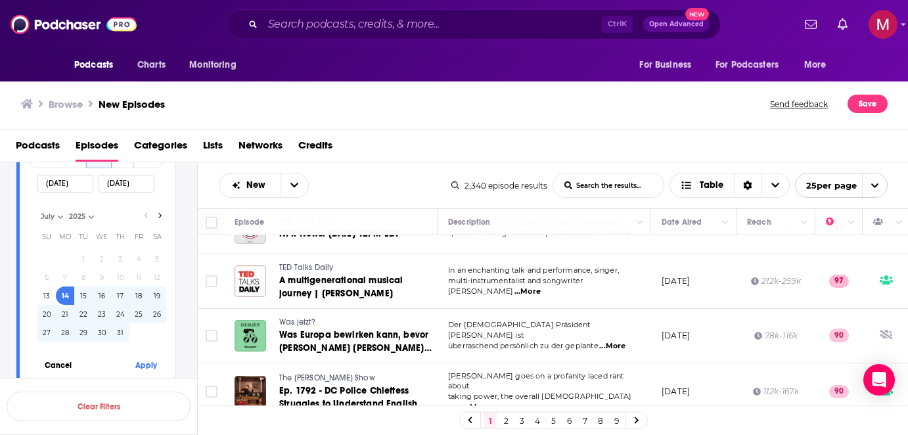
scroll to position [158, 0]
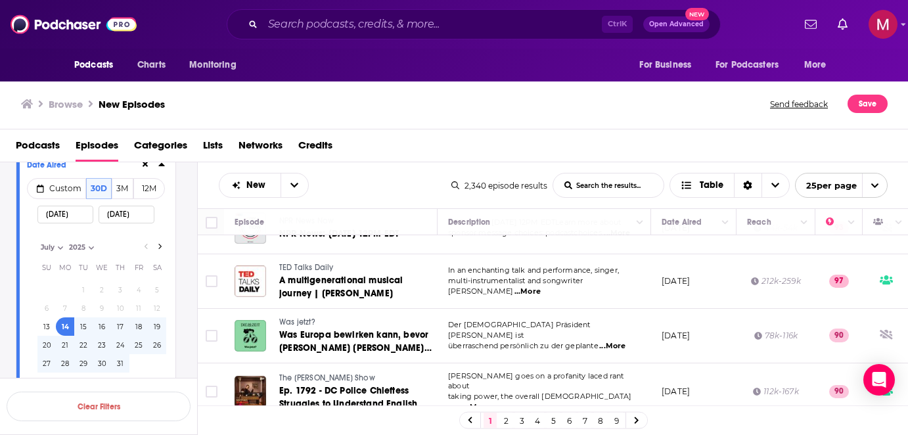
click at [56, 238] on div "[DATE] [DATE] [DATE] Month: July August July Year: 2025 2025 Su Mo Tu We Th Fr …" at bounding box center [96, 303] width 138 height 209
select select "7"
click at [37, 242] on select "July August" at bounding box center [70, 247] width 66 height 11
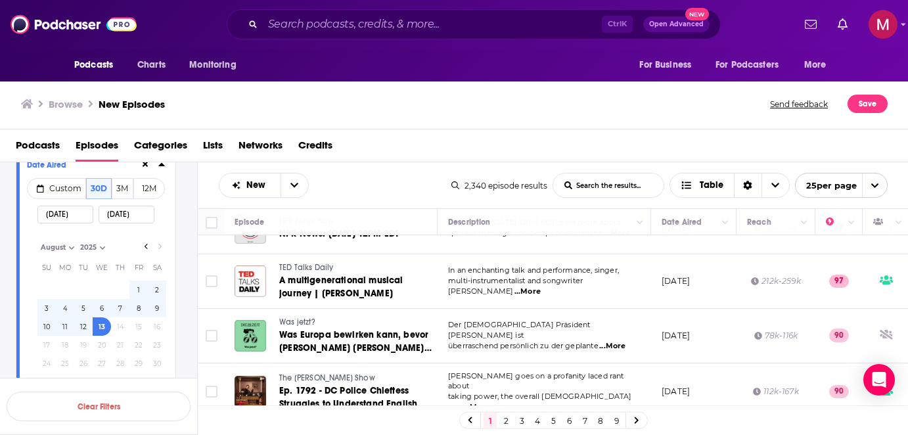
click at [67, 324] on button "11" at bounding box center [65, 326] width 18 height 18
type input "[DATE]"
click at [79, 216] on input "[DATE]" at bounding box center [65, 215] width 56 height 18
click at [66, 324] on button "11" at bounding box center [65, 326] width 18 height 18
type input "[DATE]"
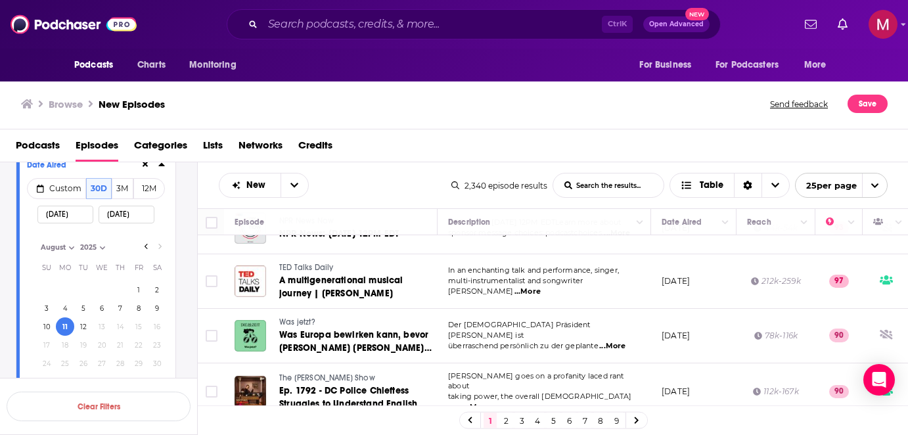
click at [118, 216] on input "[DATE]" at bounding box center [127, 215] width 56 height 18
click at [110, 217] on input "[DATE]" at bounding box center [127, 215] width 56 height 18
click at [125, 219] on input "[DATE]" at bounding box center [127, 215] width 56 height 18
click at [65, 330] on button "11" at bounding box center [65, 326] width 18 height 18
click at [76, 328] on button "12" at bounding box center [83, 326] width 18 height 18
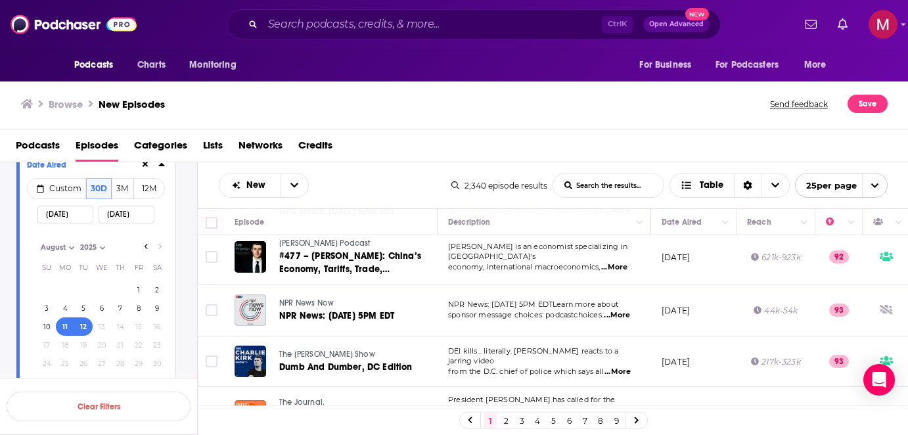
scroll to position [0, 0]
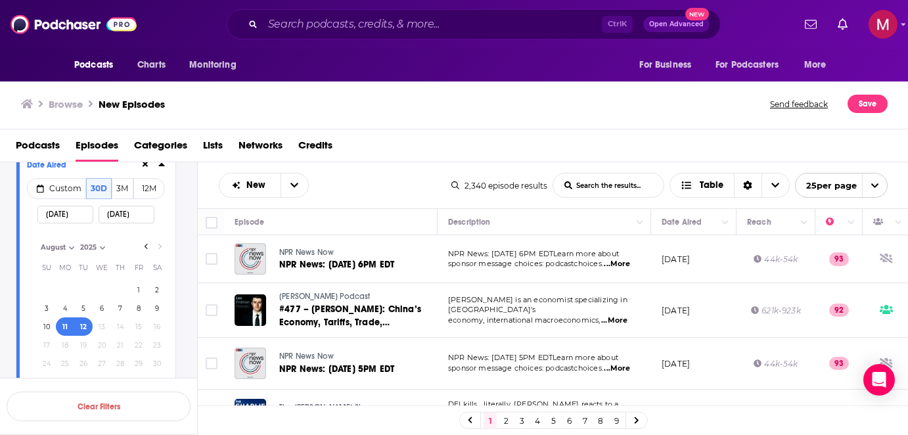
click at [66, 326] on button "11" at bounding box center [65, 326] width 18 height 18
click at [121, 209] on input "[DATE]" at bounding box center [127, 215] width 56 height 18
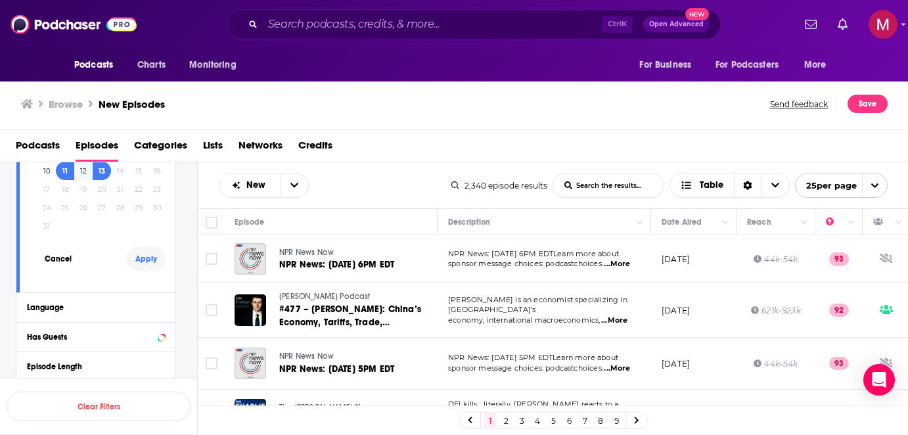
type input "[DATE]"
click at [141, 259] on button "Apply" at bounding box center [145, 258] width 39 height 24
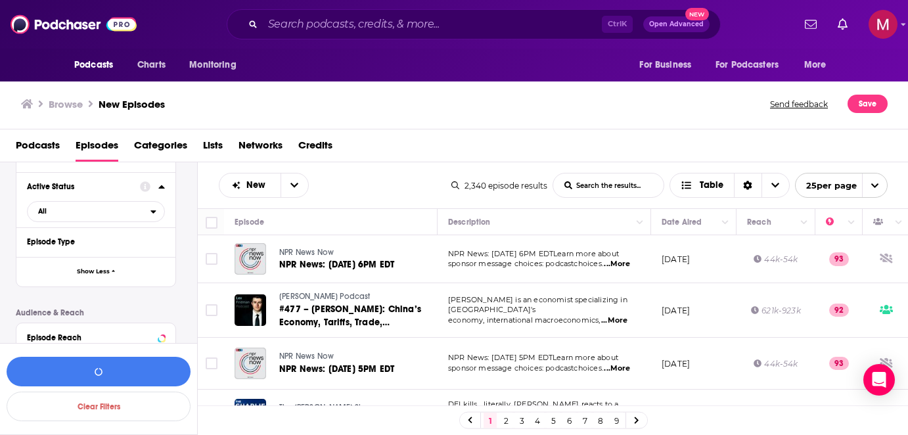
scroll to position [468, 0]
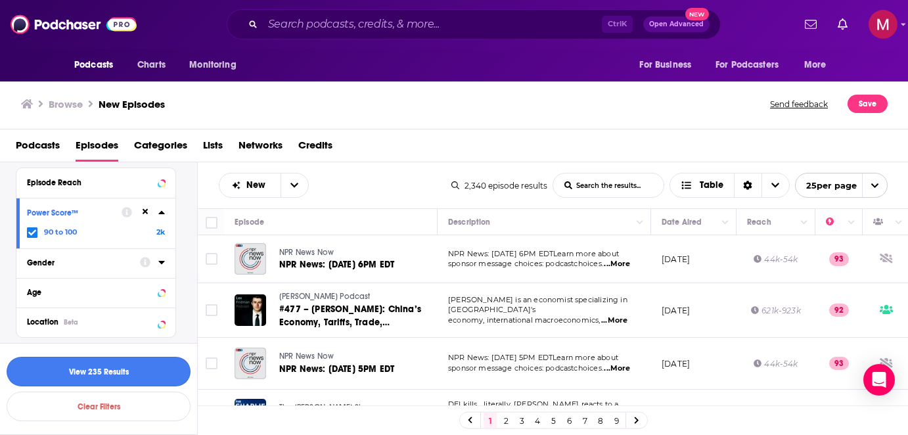
click at [98, 372] on button "View 235 Results" at bounding box center [99, 372] width 184 height 30
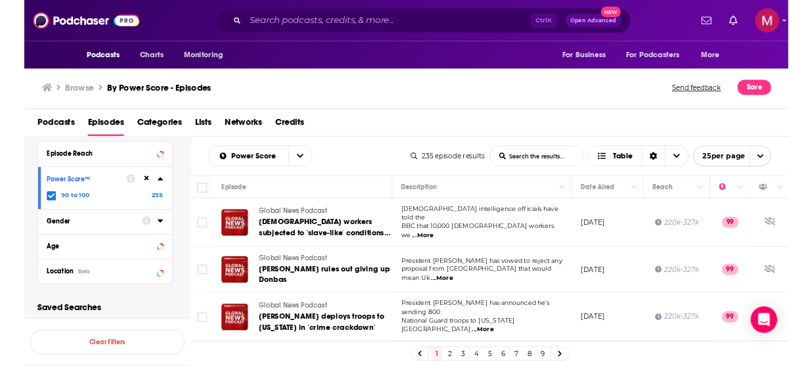
scroll to position [79, 0]
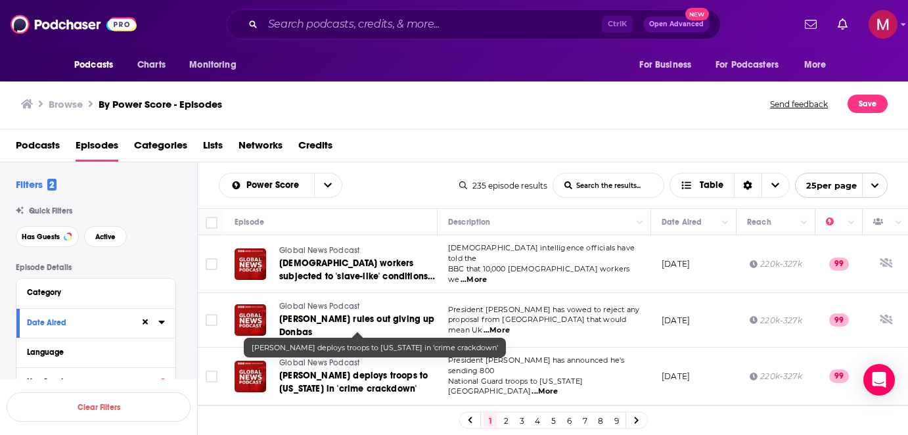
click at [653, 146] on div "Podcasts Episodes Categories Lists Networks Credits" at bounding box center [457, 148] width 882 height 27
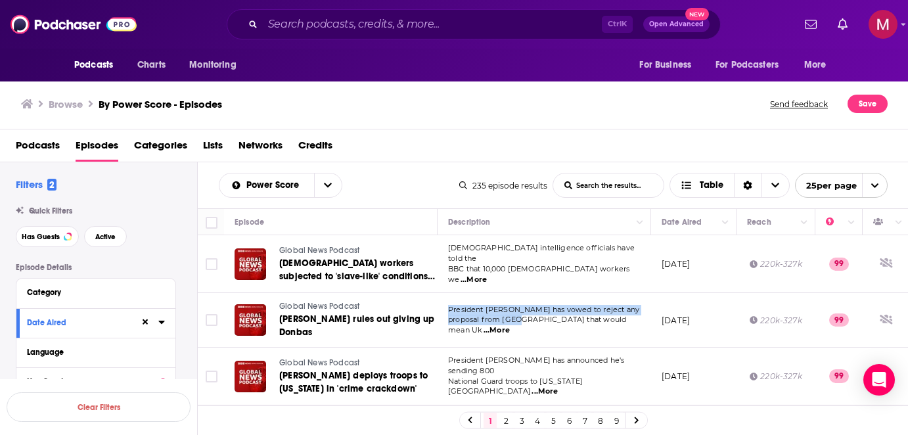
drag, startPoint x: 462, startPoint y: 296, endPoint x: 521, endPoint y: 316, distance: 61.9
click at [521, 316] on td "President Zelensky has vowed to reject any proposal from Russia that would mean…" at bounding box center [543, 320] width 213 height 55
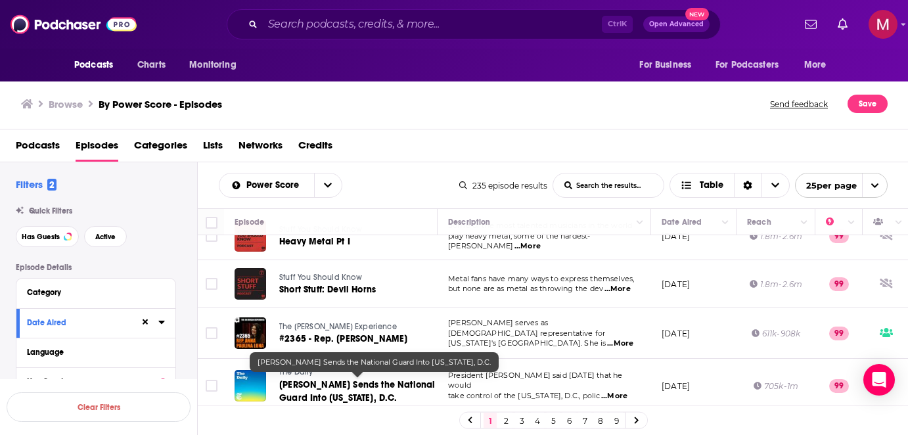
scroll to position [552, 0]
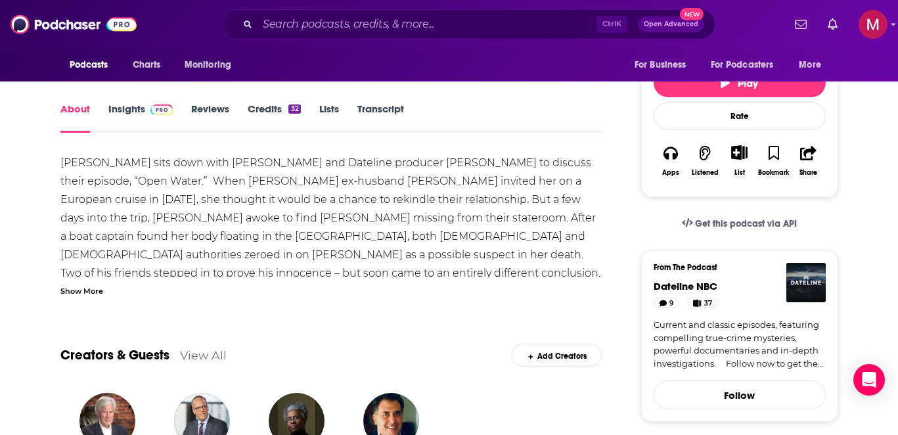
scroll to position [158, 0]
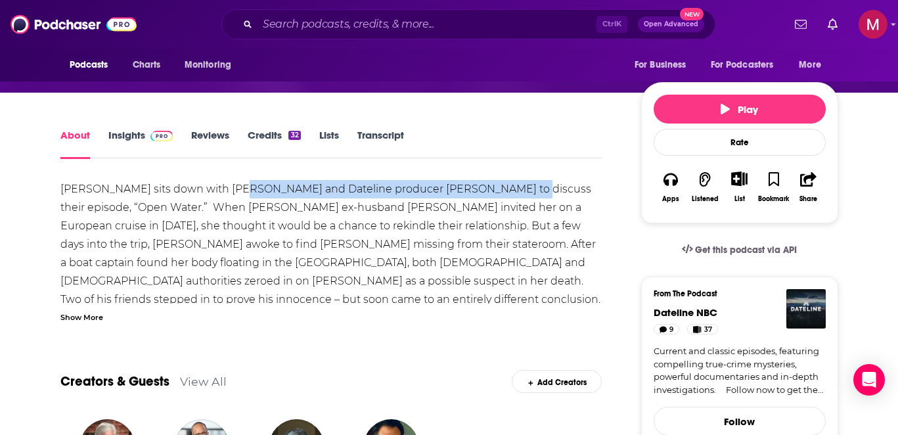
drag, startPoint x: 232, startPoint y: 188, endPoint x: 508, endPoint y: 190, distance: 275.2
click at [508, 190] on div "Blayne Alexander sits down with Josh Mankiewicz and Dateline producer Michelle …" at bounding box center [331, 400] width 542 height 441
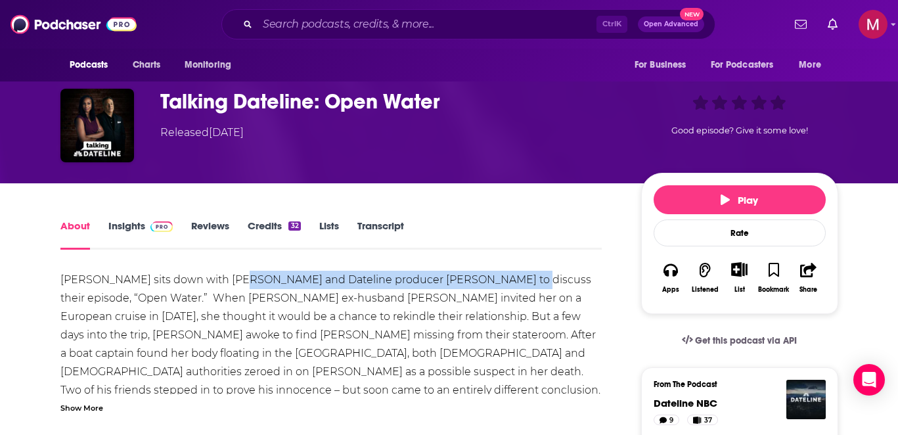
scroll to position [0, 0]
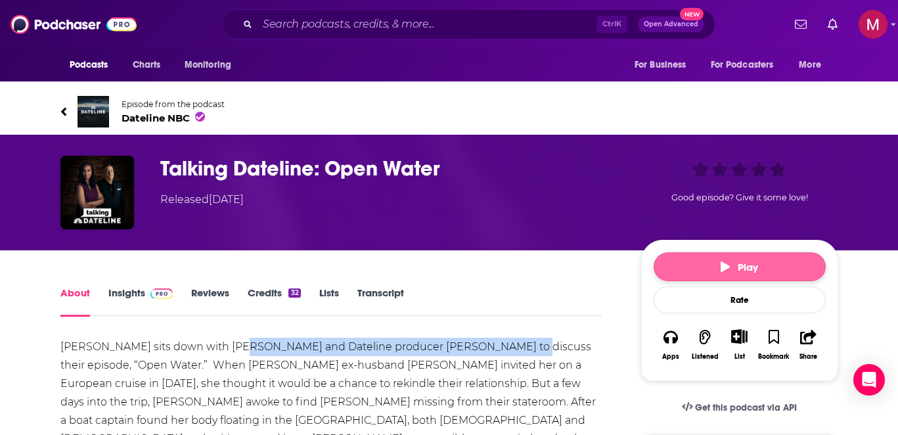
click at [705, 273] on button "Play" at bounding box center [739, 266] width 172 height 29
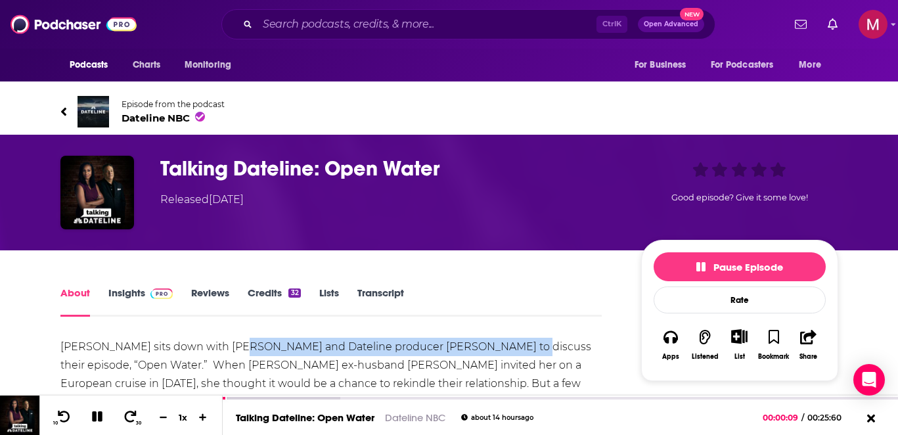
click at [397, 298] on link "Transcript" at bounding box center [380, 301] width 47 height 30
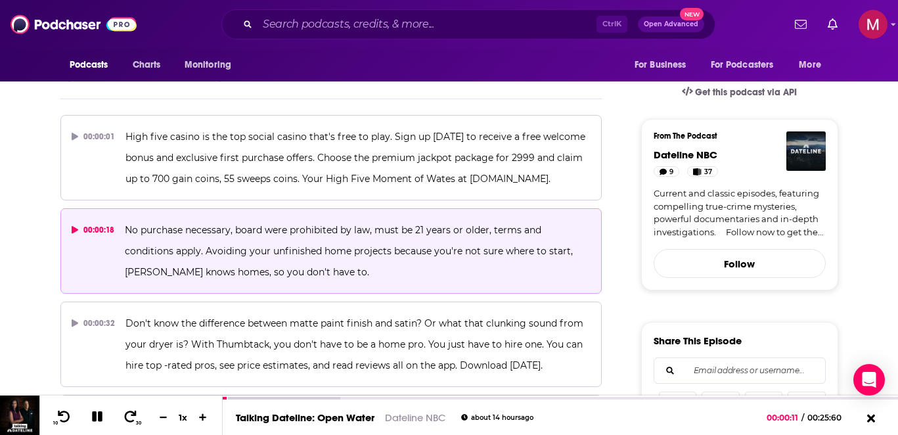
scroll to position [79, 0]
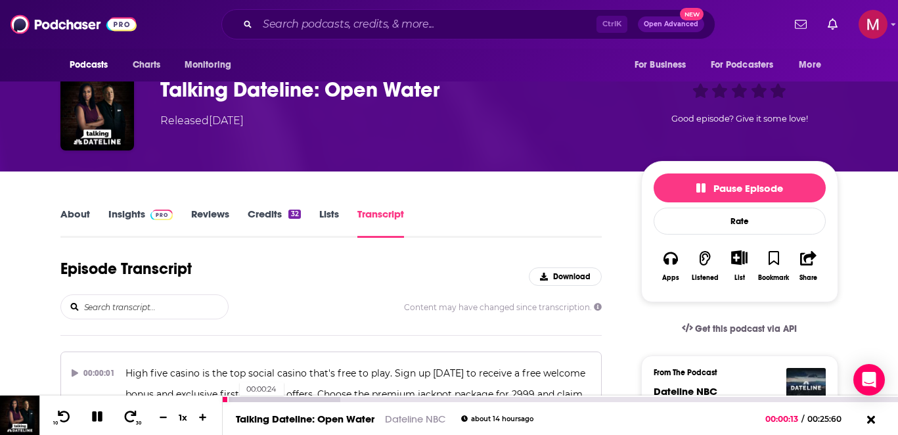
drag, startPoint x: 230, startPoint y: 395, endPoint x: 238, endPoint y: 397, distance: 8.8
click at [234, 397] on div "00:00:24" at bounding box center [560, 398] width 675 height 7
click at [242, 398] on div at bounding box center [282, 399] width 118 height 5
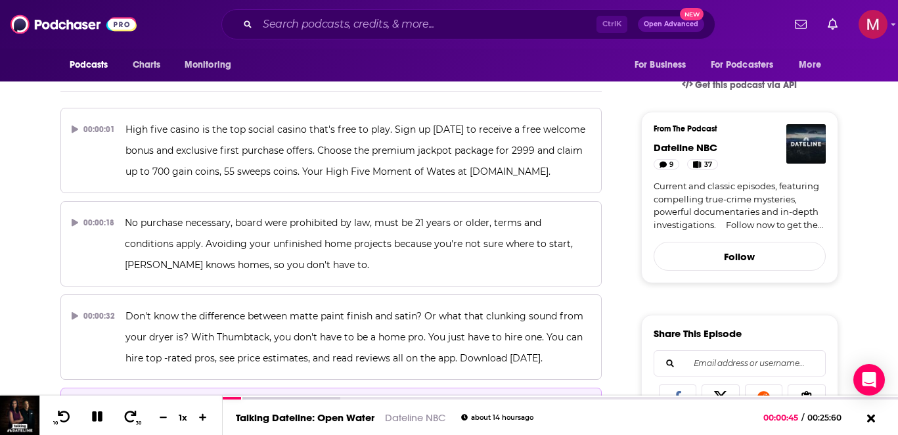
scroll to position [394, 0]
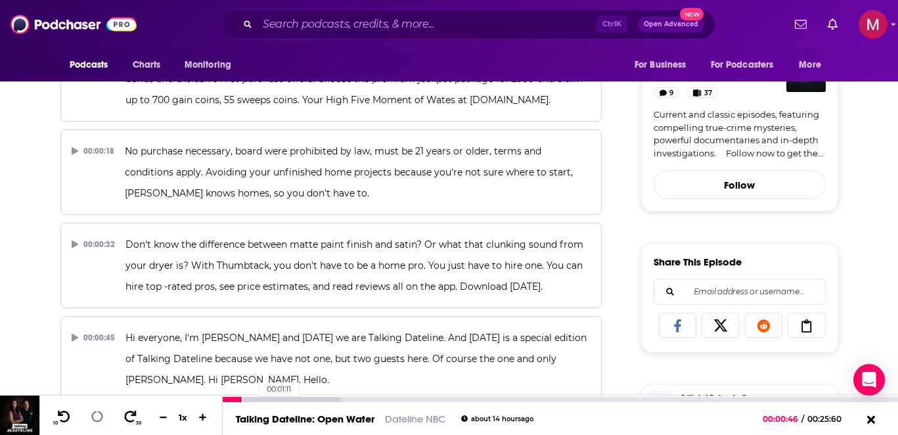
drag, startPoint x: 253, startPoint y: 397, endPoint x: 263, endPoint y: 399, distance: 10.0
click at [253, 397] on div at bounding box center [282, 399] width 118 height 5
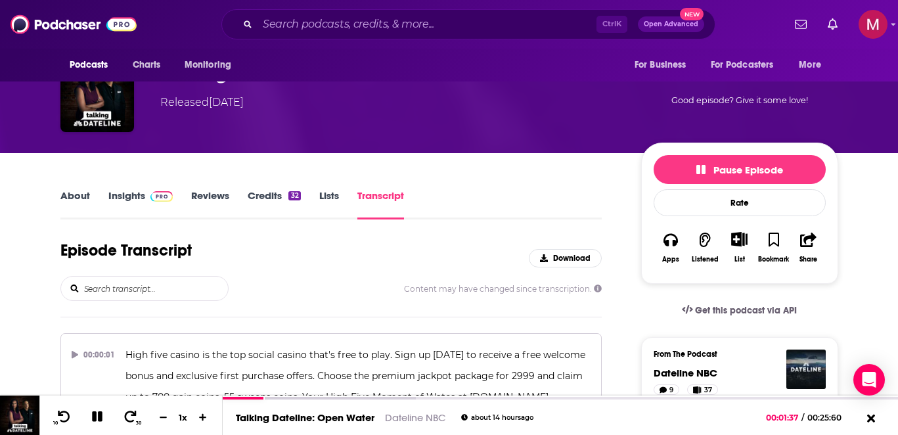
scroll to position [0, 0]
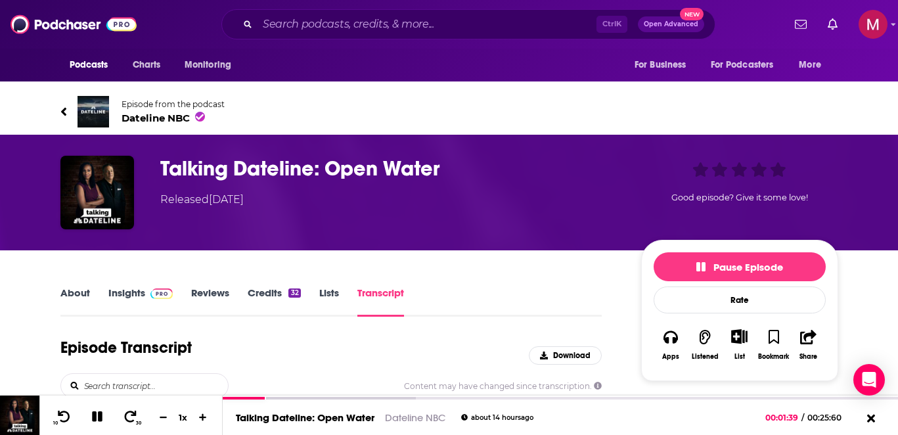
click at [77, 293] on link "About" at bounding box center [75, 301] width 30 height 30
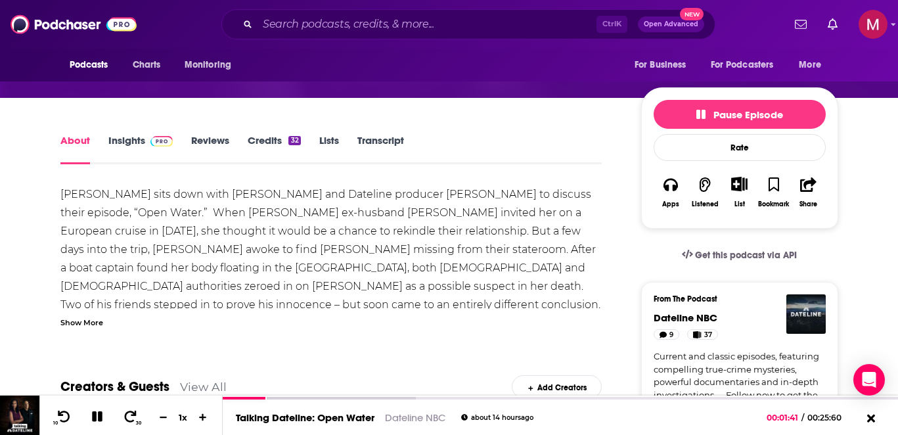
scroll to position [158, 0]
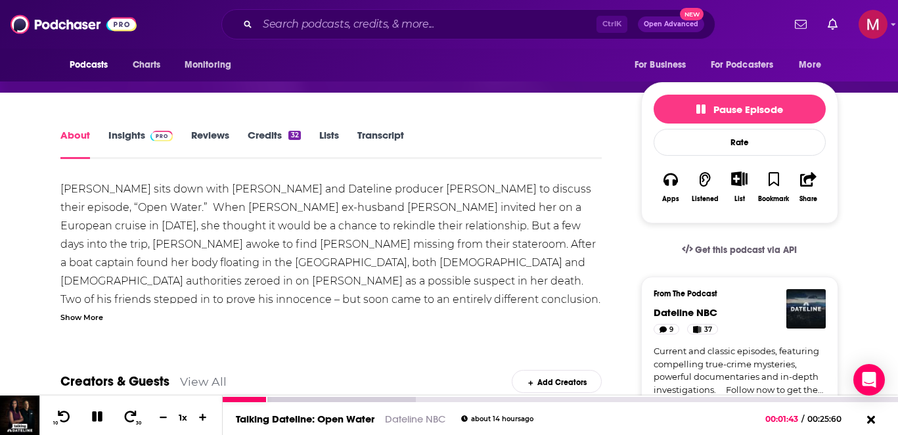
click at [98, 415] on icon at bounding box center [97, 416] width 11 height 11
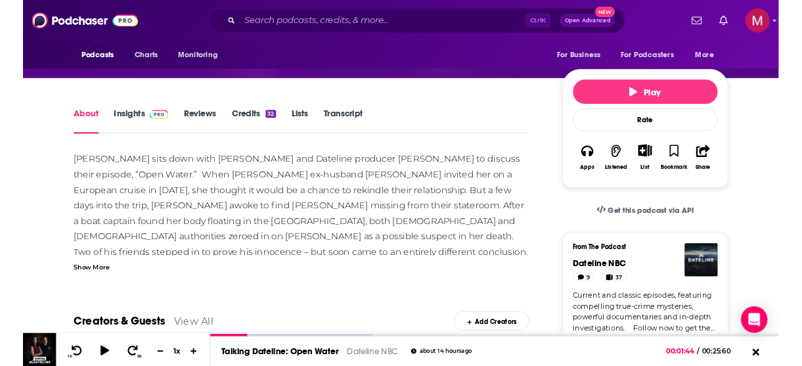
scroll to position [165, 0]
